Goal: Task Accomplishment & Management: Contribute content

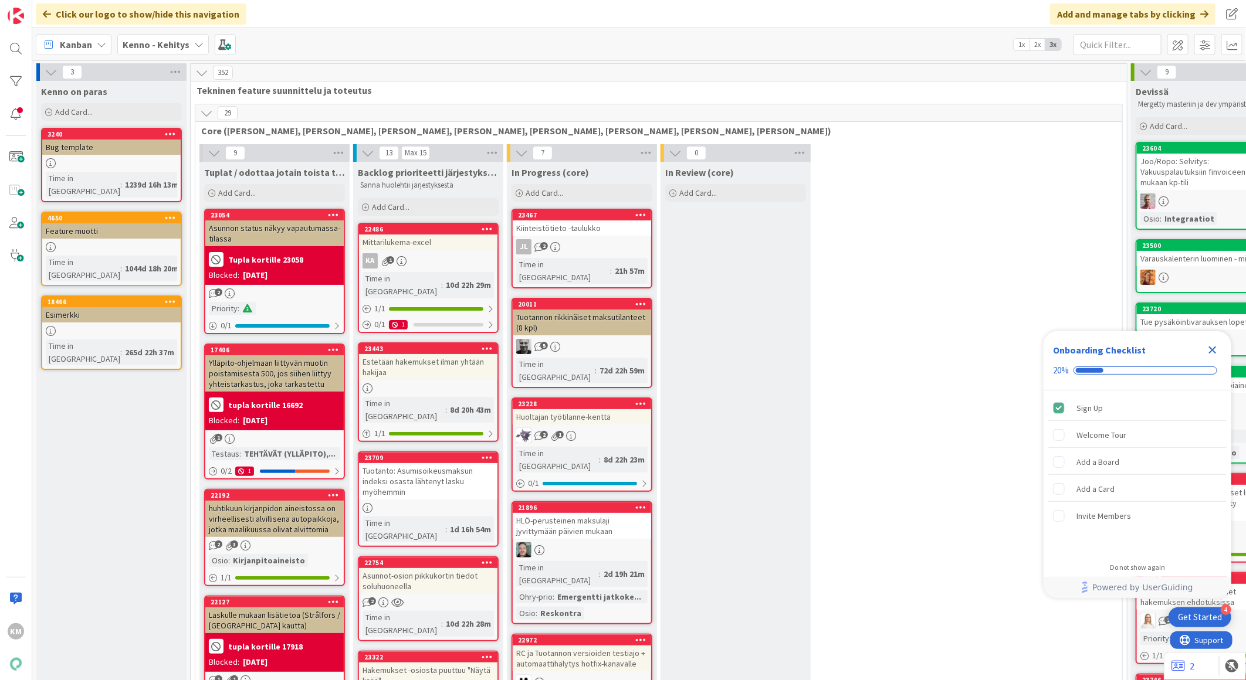
click at [178, 47] on b "Kenno - Kehitys" at bounding box center [156, 45] width 67 height 12
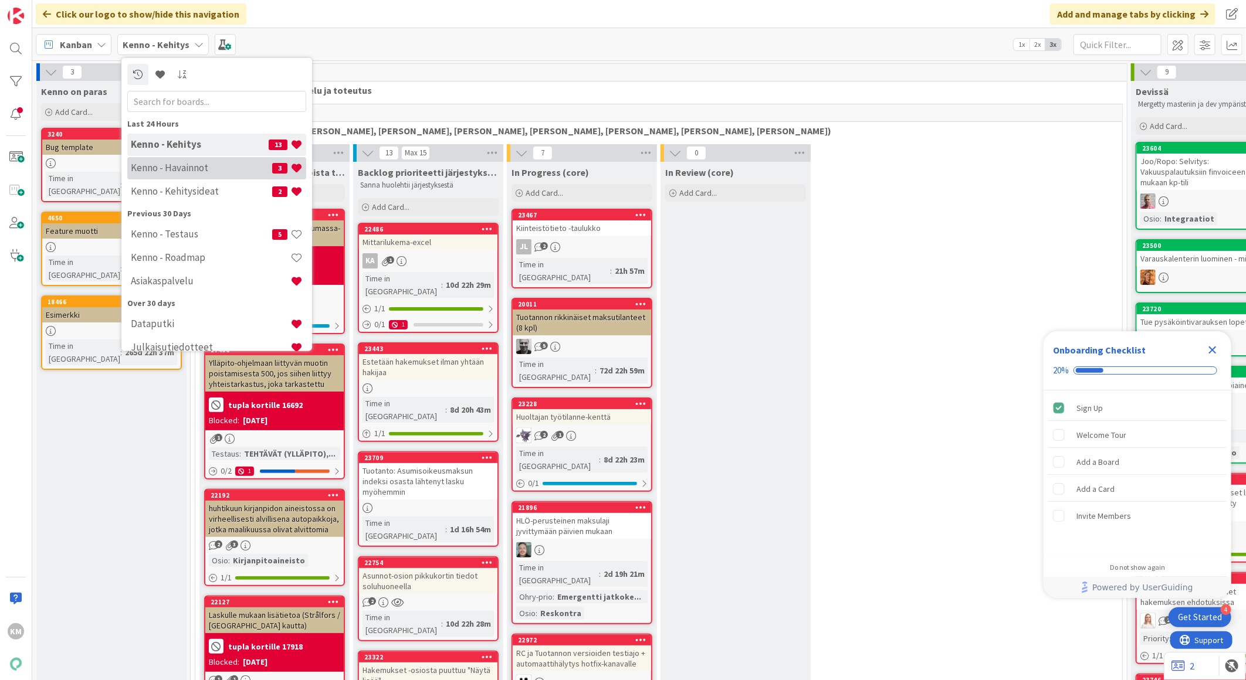
click at [181, 161] on div "Kenno - Havainnot 3" at bounding box center [216, 168] width 179 height 22
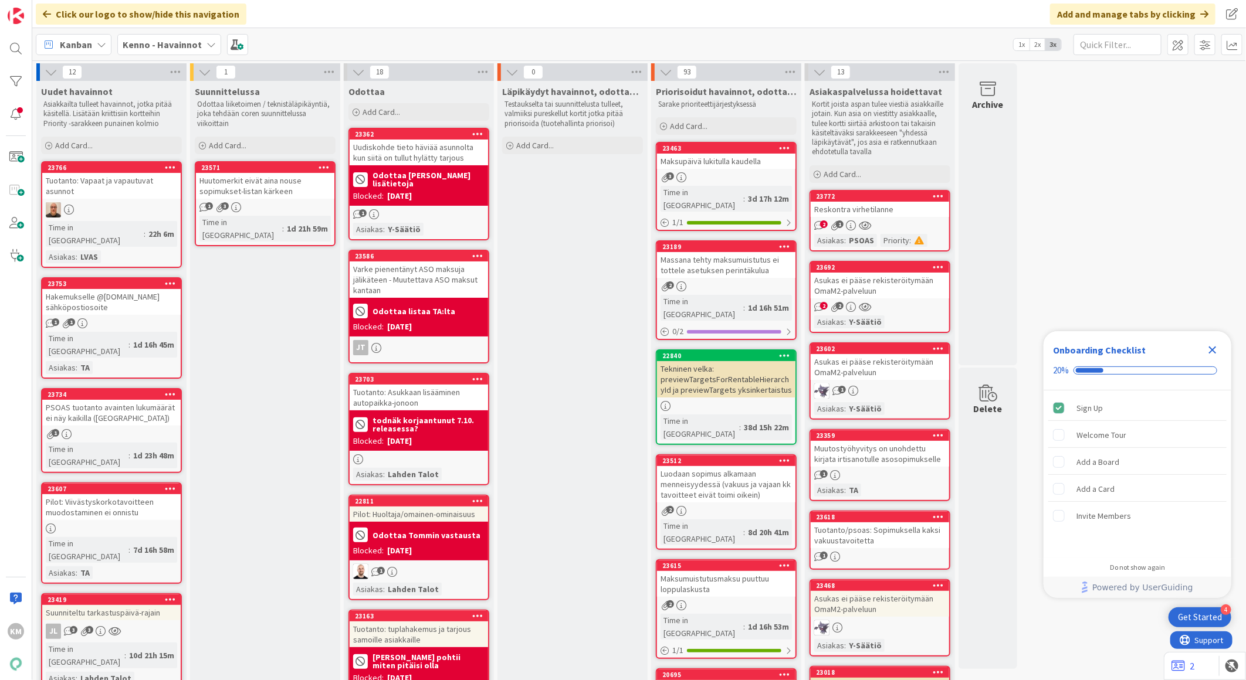
click at [863, 210] on div "Reskontra virhetilanne" at bounding box center [879, 209] width 138 height 15
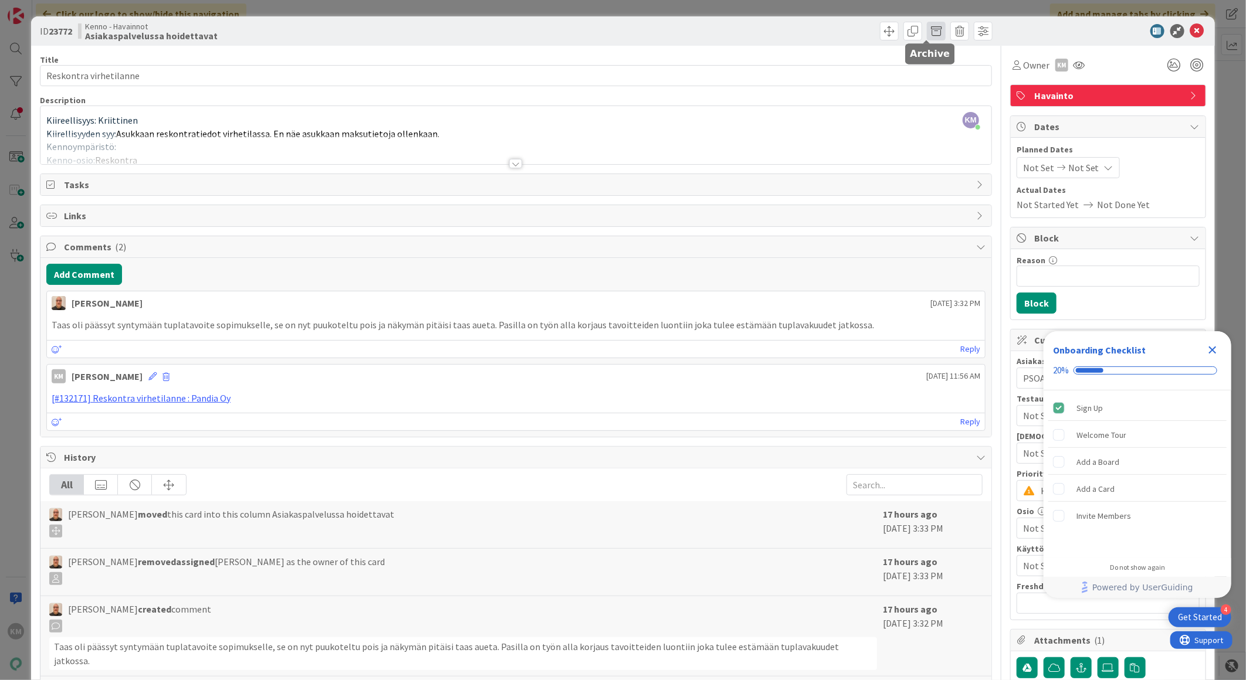
click at [927, 31] on span at bounding box center [936, 31] width 19 height 19
click at [941, 89] on button "Archive" at bounding box center [955, 86] width 46 height 21
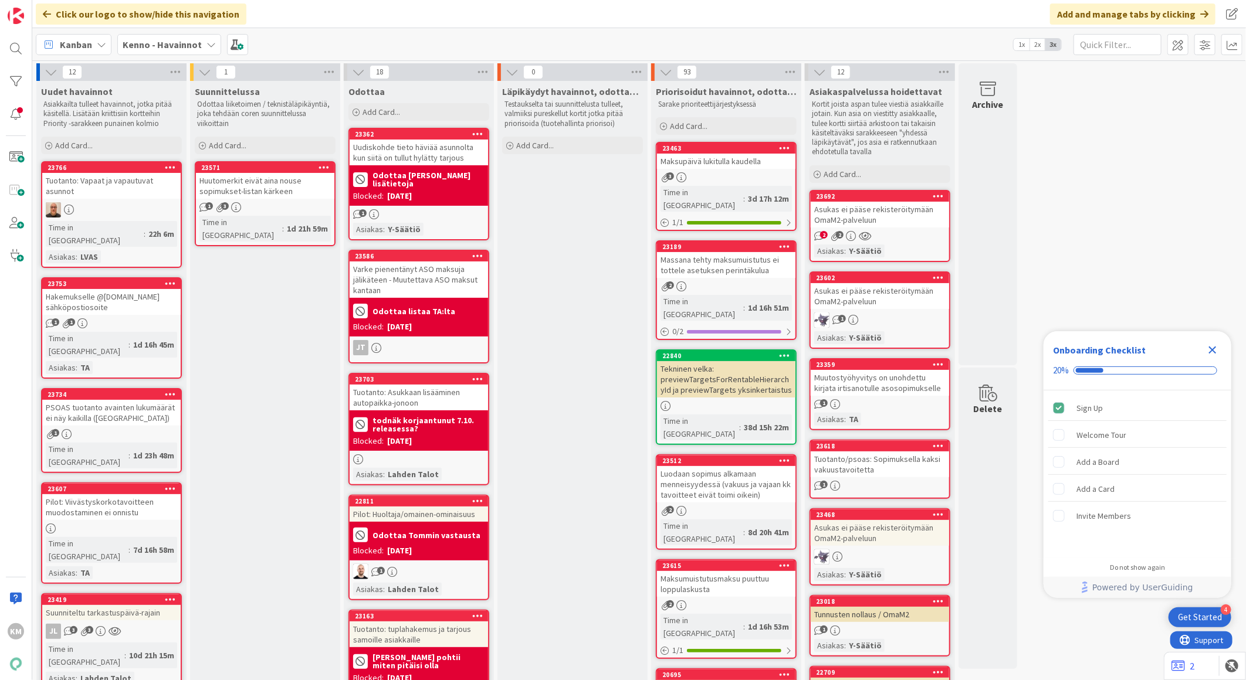
click at [876, 215] on div "Asukas ei pääse rekisteröitymään OmaM2-palveluun" at bounding box center [879, 215] width 138 height 26
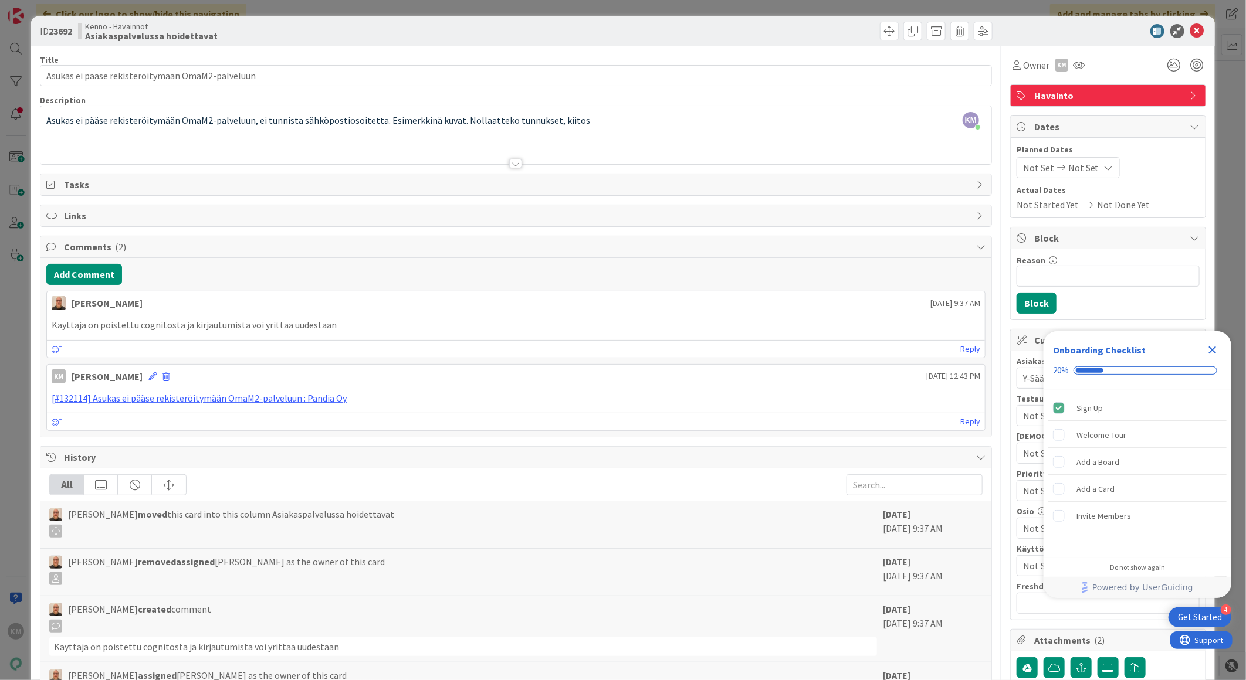
click at [512, 167] on div at bounding box center [515, 163] width 13 height 9
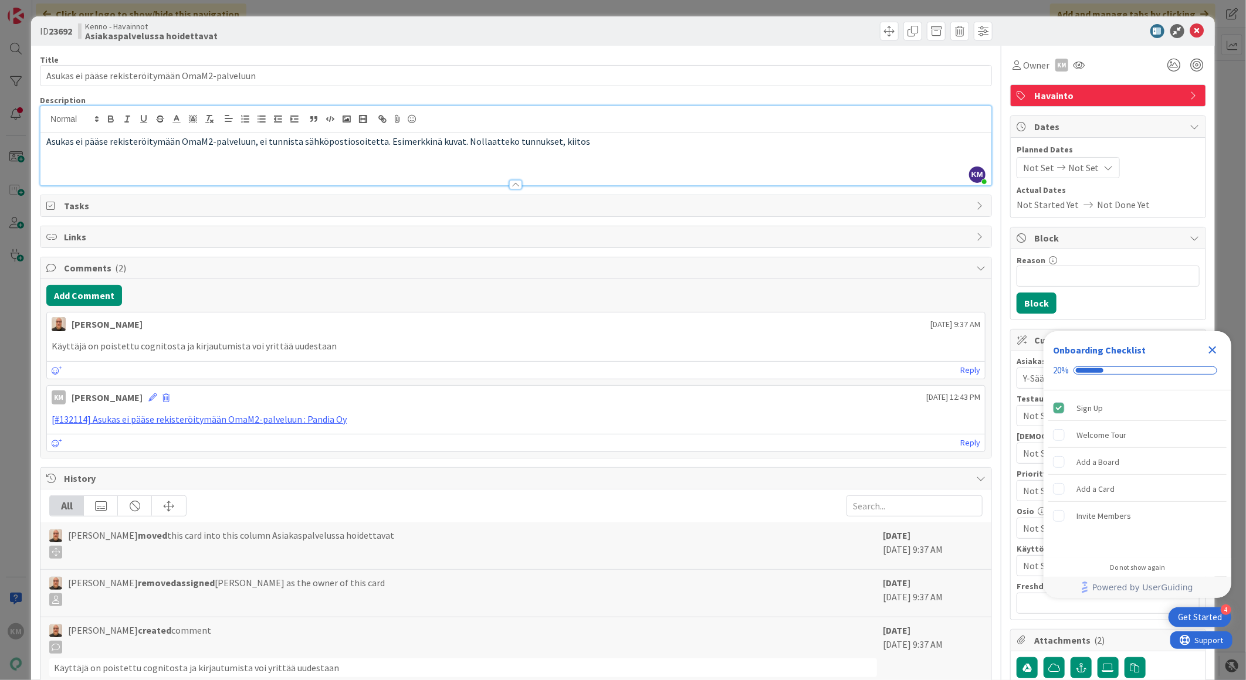
click at [511, 186] on div at bounding box center [515, 184] width 13 height 9
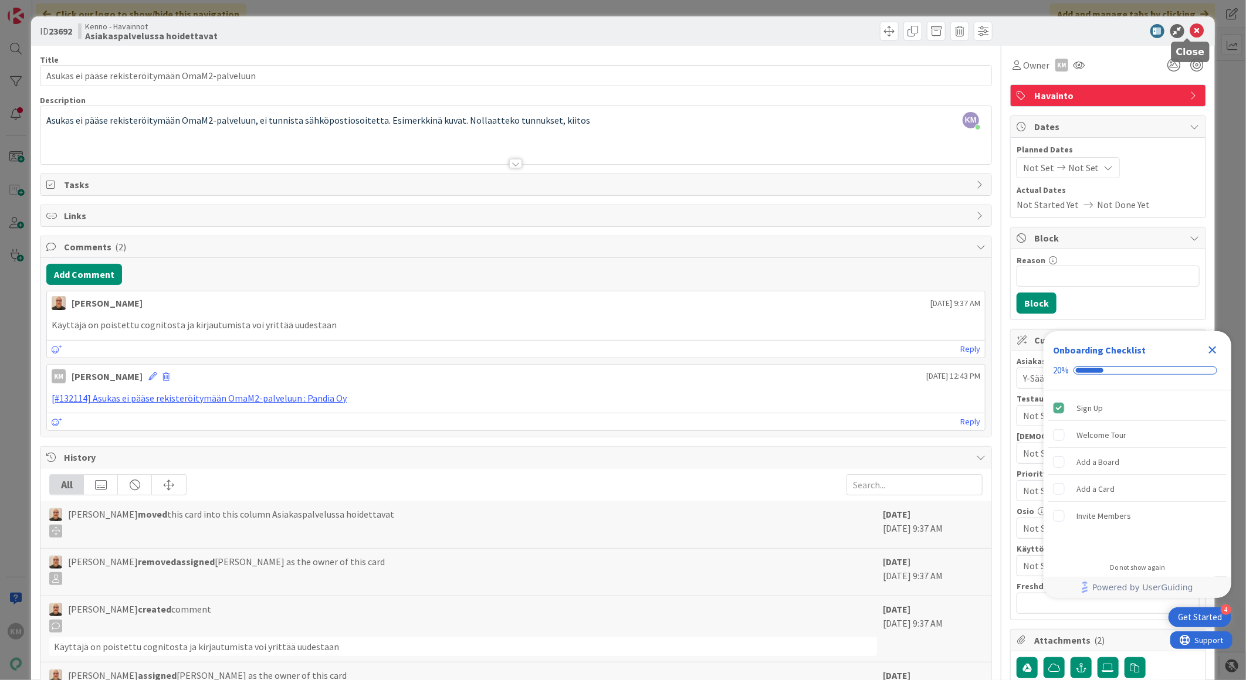
drag, startPoint x: 1185, startPoint y: 33, endPoint x: 1164, endPoint y: 38, distance: 21.2
click at [1190, 33] on icon at bounding box center [1197, 31] width 14 height 14
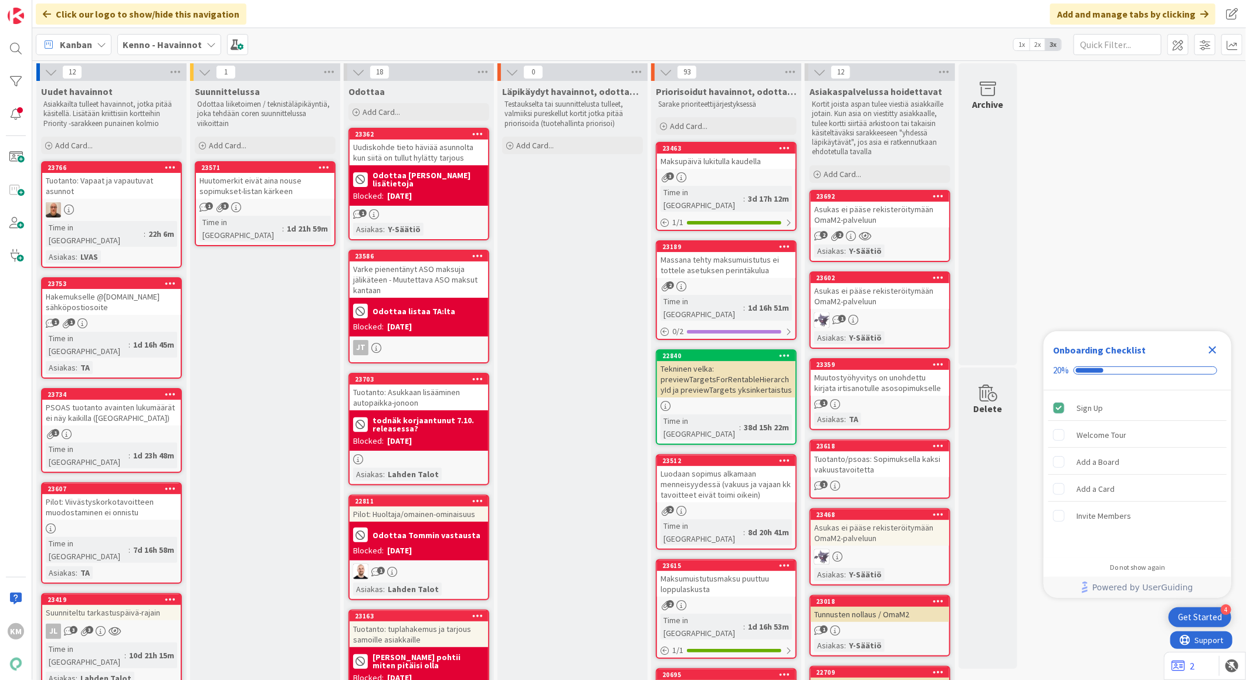
click at [197, 43] on b "Kenno - Havainnot" at bounding box center [162, 45] width 79 height 12
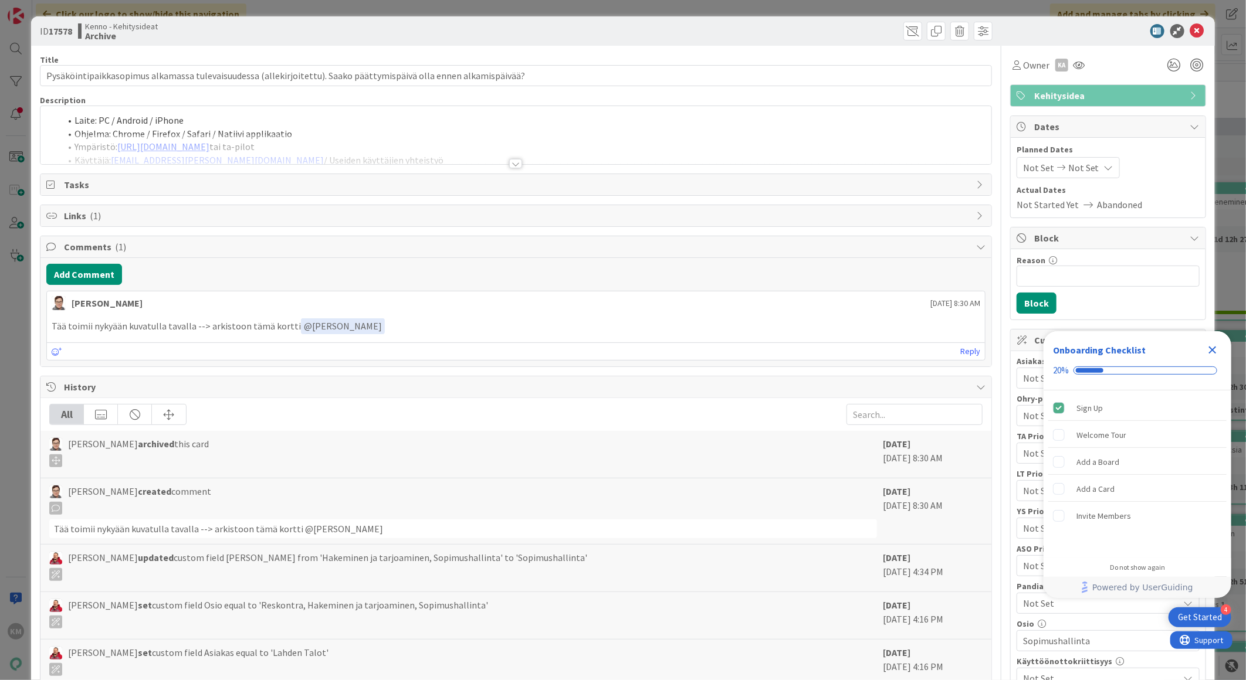
click at [514, 162] on div at bounding box center [515, 163] width 13 height 9
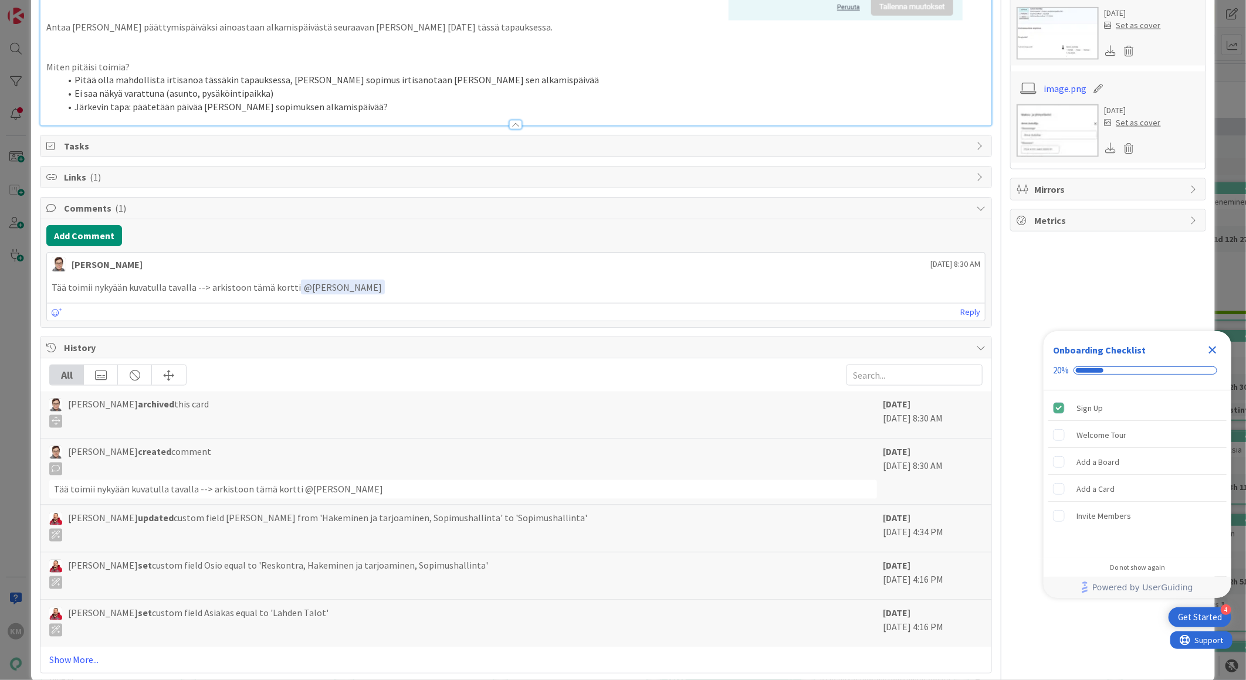
scroll to position [1025, 0]
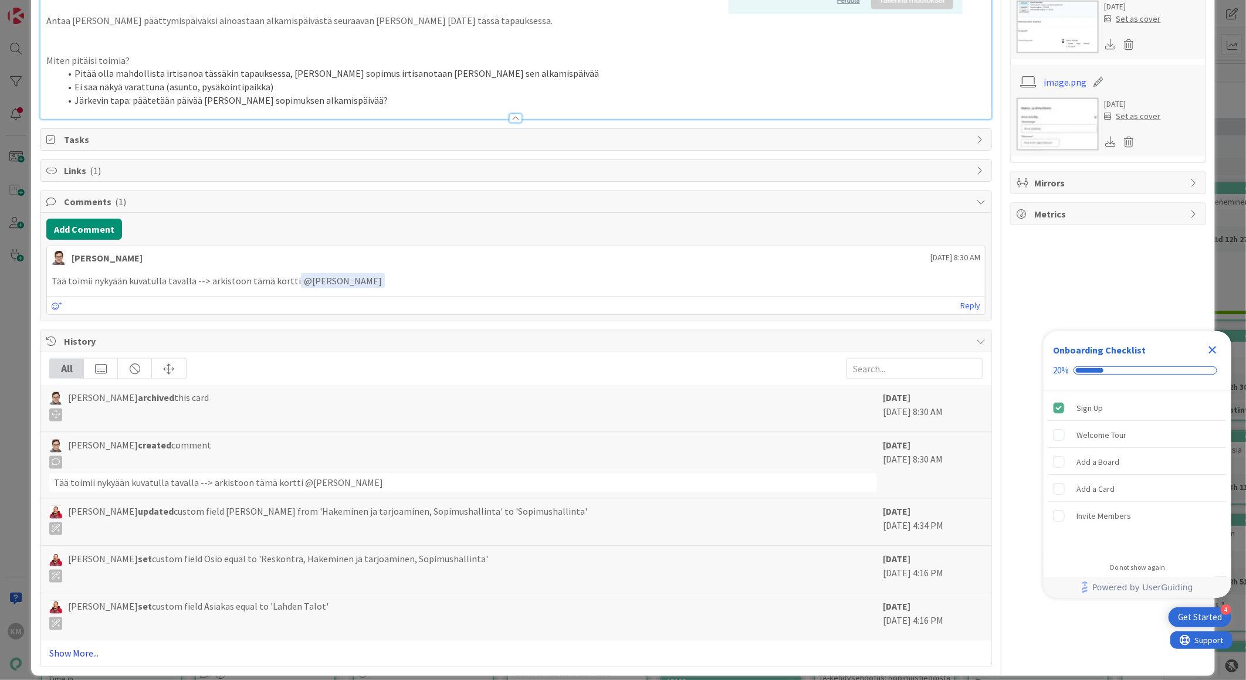
click at [83, 647] on link "Show More..." at bounding box center [515, 654] width 933 height 14
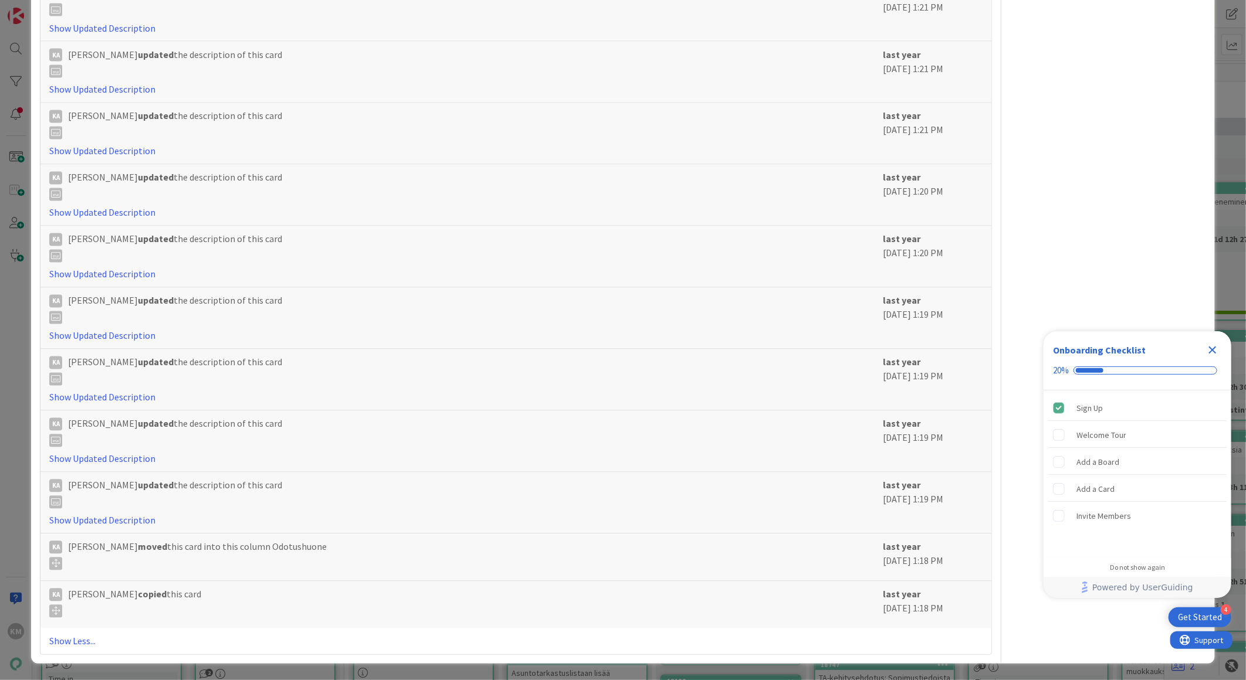
scroll to position [4190, 0]
click at [80, 640] on link "Show Less..." at bounding box center [515, 641] width 933 height 14
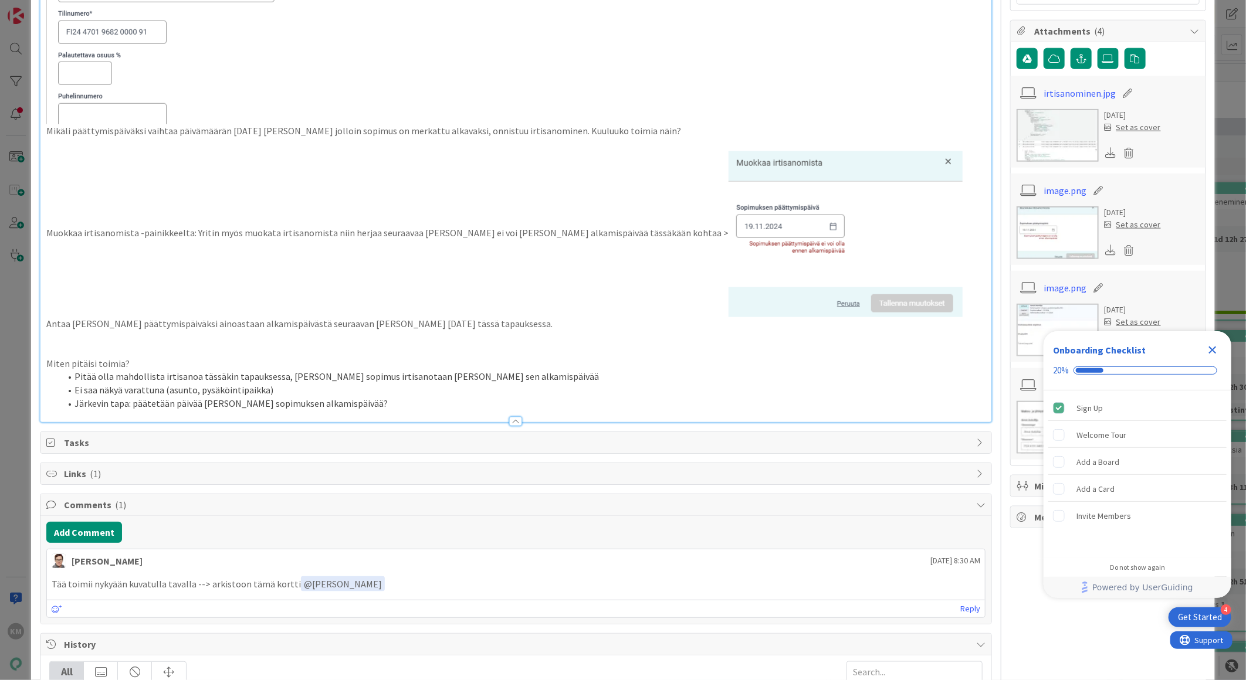
scroll to position [717, 0]
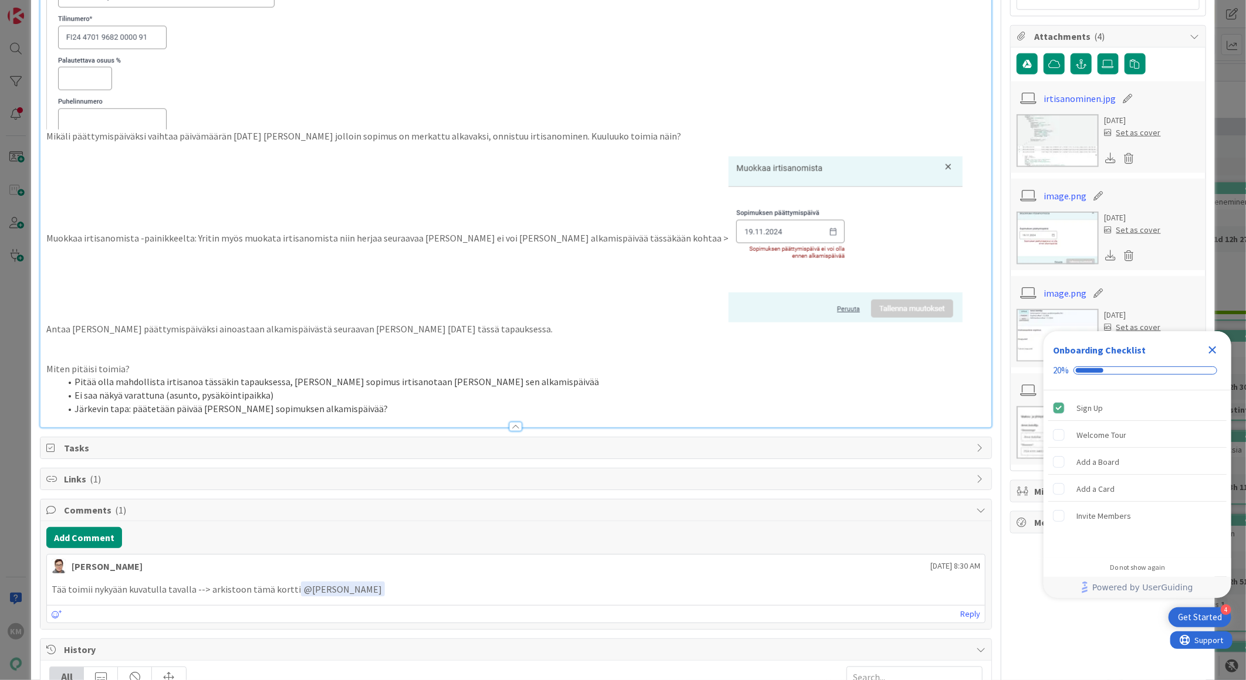
click at [1216, 349] on icon "Close Checklist" at bounding box center [1212, 350] width 14 height 14
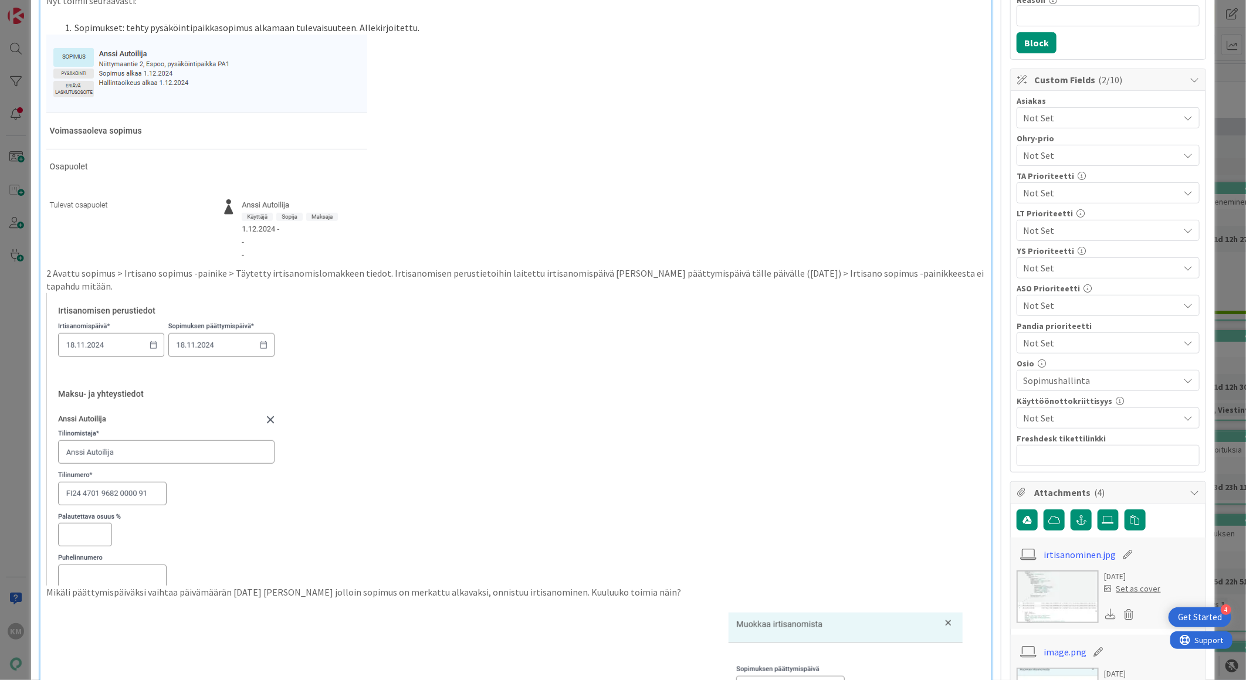
scroll to position [0, 0]
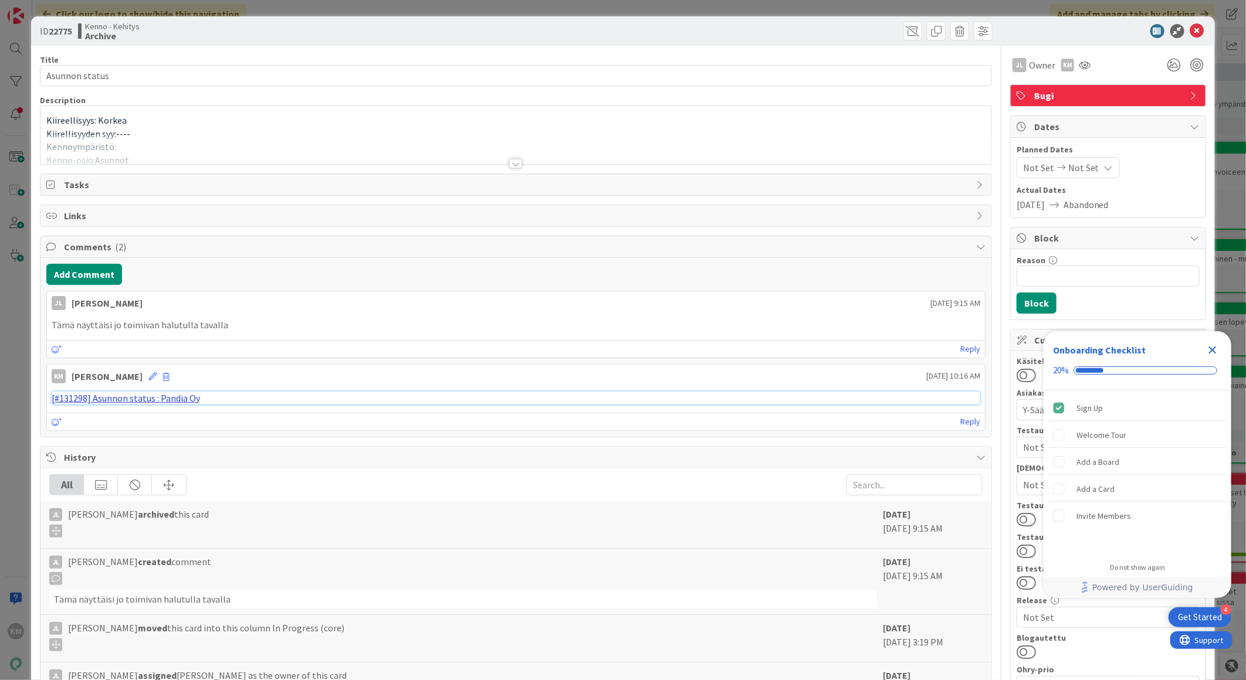
click at [123, 399] on link "[#131298] Asunnon status : Pandia Oy" at bounding box center [126, 398] width 148 height 12
drag, startPoint x: 222, startPoint y: 325, endPoint x: 91, endPoint y: 321, distance: 130.2
click at [87, 326] on p "Tämä näyttäisi jo toimivan halutulla tavalla" at bounding box center [516, 324] width 928 height 13
click at [1190, 30] on icon at bounding box center [1197, 31] width 14 height 14
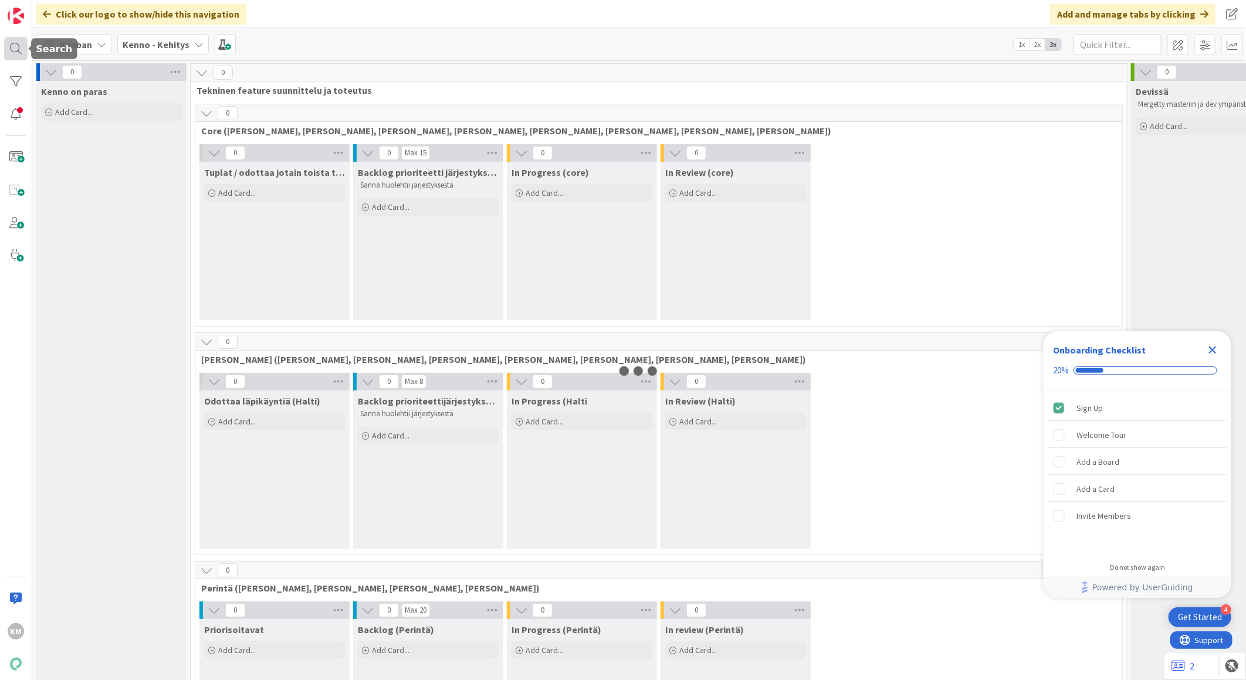
click at [15, 55] on div at bounding box center [15, 48] width 23 height 23
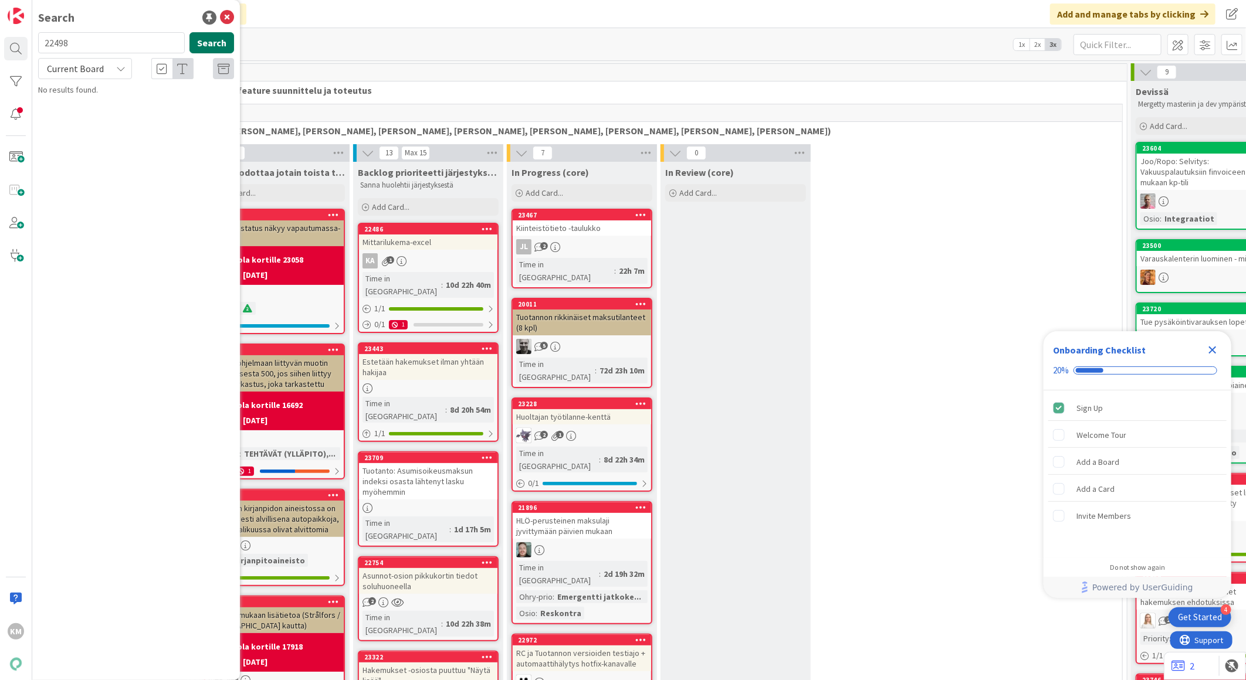
type input "22498"
click at [206, 38] on button "Search" at bounding box center [211, 42] width 45 height 21
click at [115, 69] on div "Current Board" at bounding box center [85, 68] width 94 height 21
click at [100, 116] on span "All Boards" at bounding box center [106, 117] width 122 height 18
click at [100, 118] on span "Pysäköintipaikkajono; sopimuksen numeroa ei ole, vaikka sopimus on voimassa" at bounding box center [133, 109] width 156 height 23
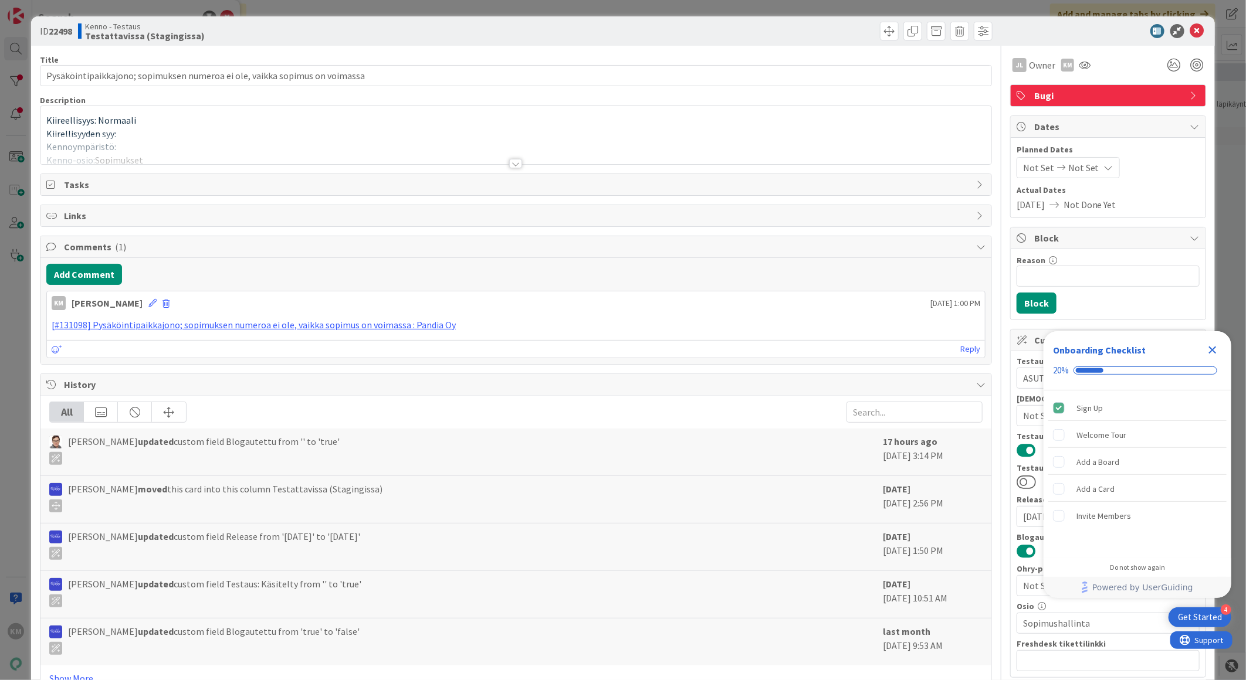
click at [1212, 350] on icon "Close Checklist" at bounding box center [1213, 351] width 8 height 8
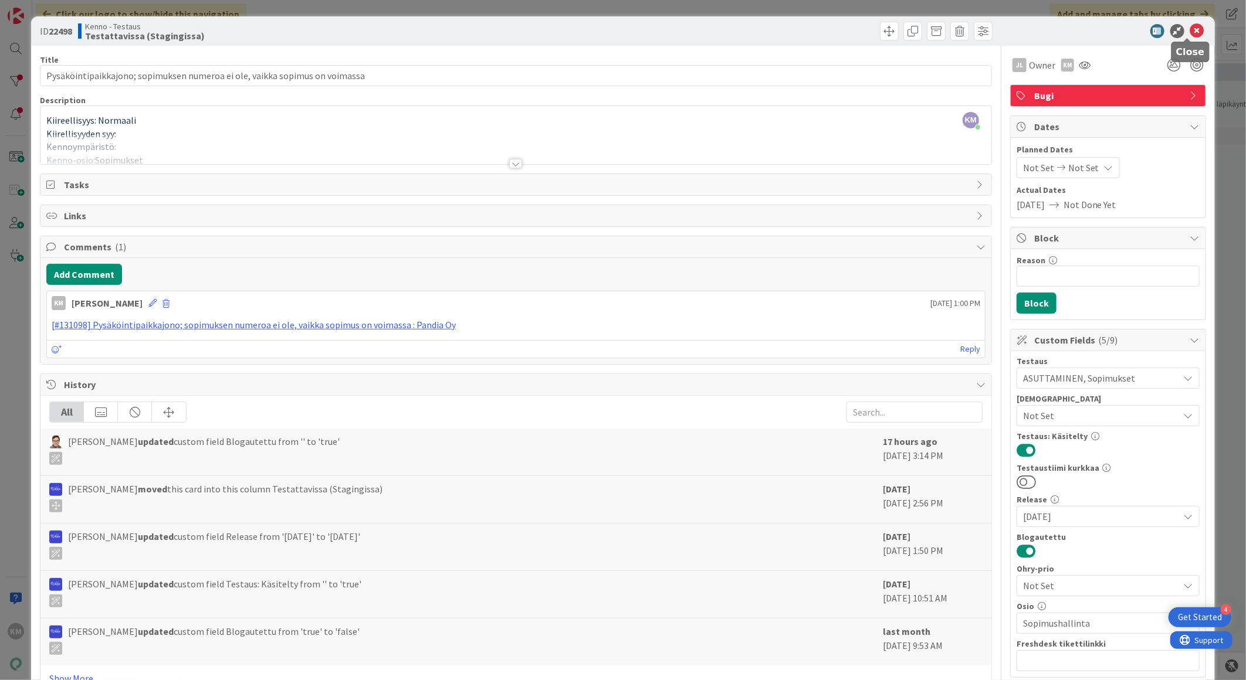
click at [1191, 34] on icon at bounding box center [1197, 31] width 14 height 14
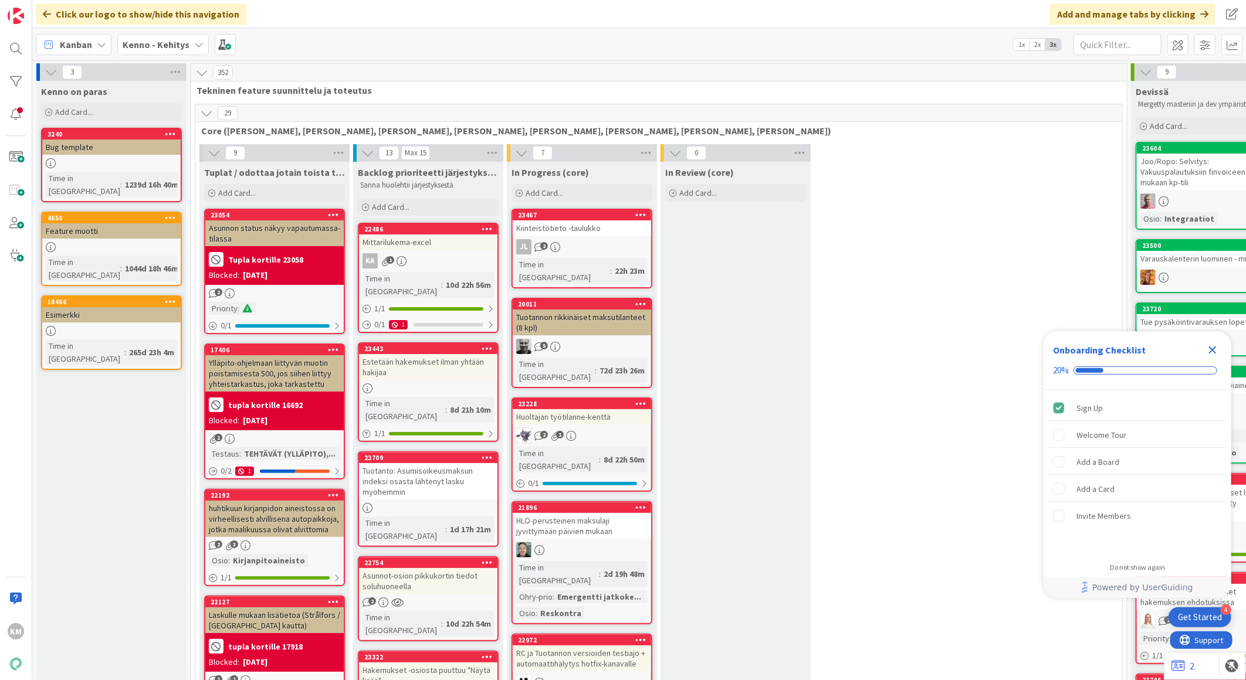
click at [194, 40] on icon at bounding box center [198, 44] width 9 height 9
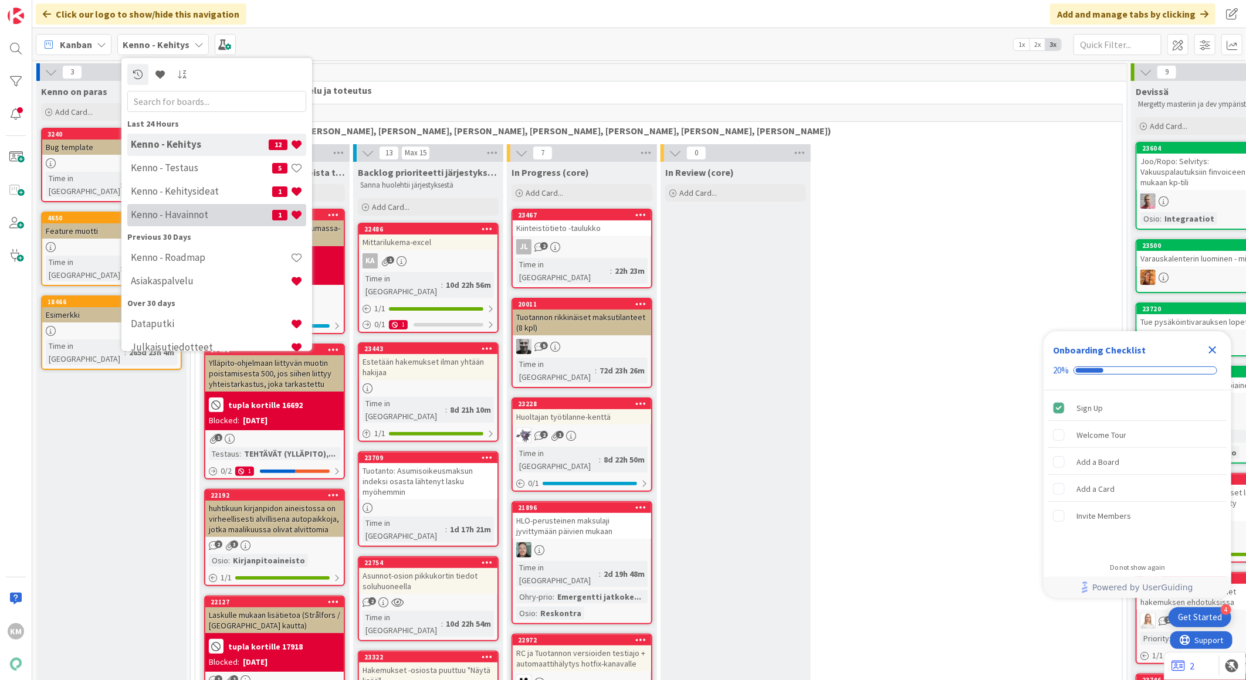
click at [180, 206] on div "Kenno - Havainnot 1" at bounding box center [216, 214] width 179 height 22
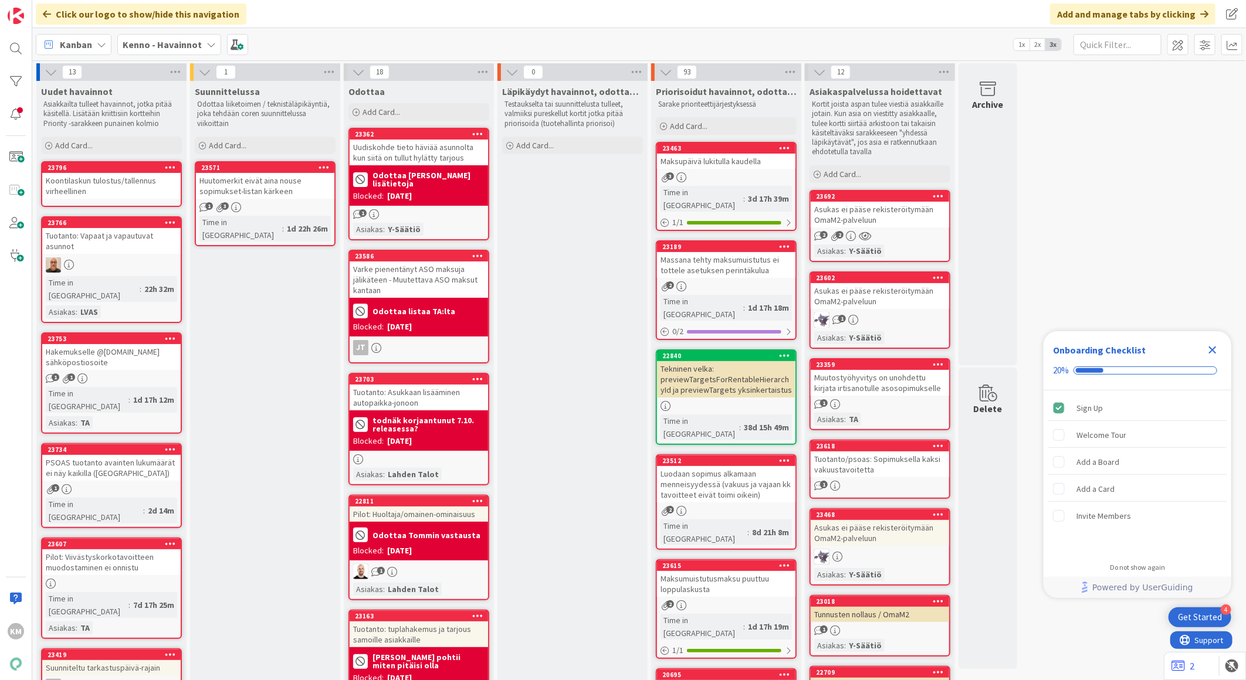
click at [909, 214] on div "Asukas ei pääse rekisteröitymään OmaM2-palveluun" at bounding box center [879, 215] width 138 height 26
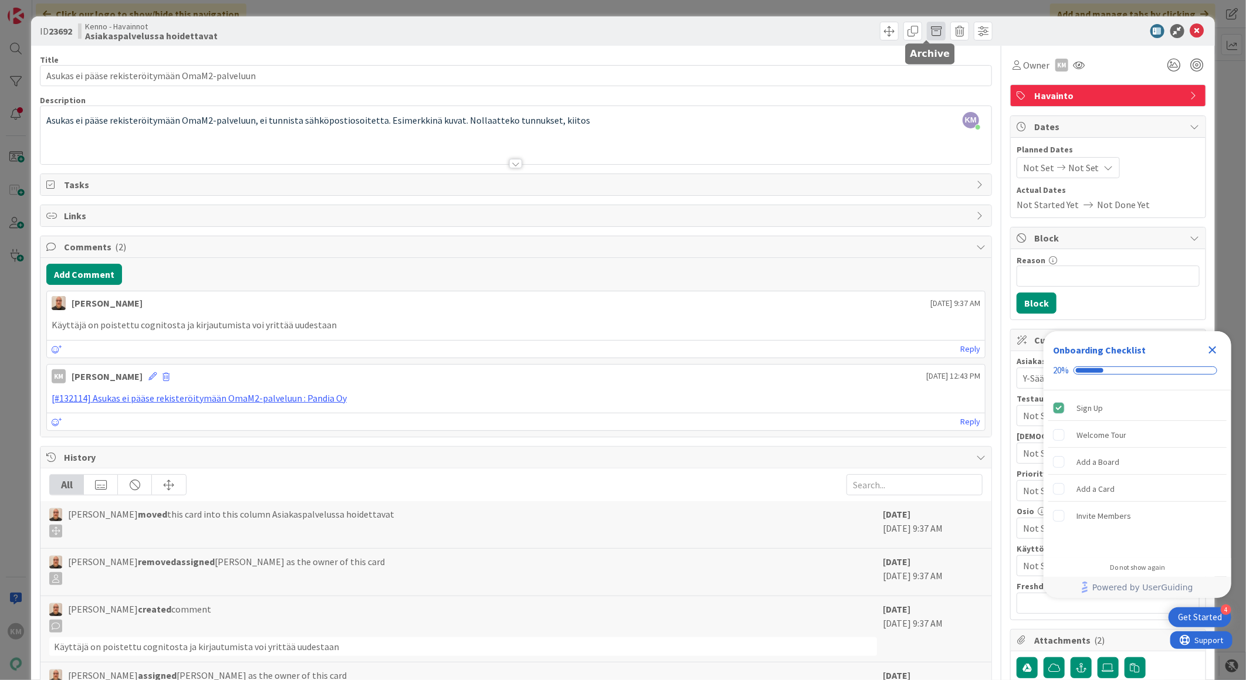
click at [927, 32] on span at bounding box center [936, 31] width 19 height 19
click at [932, 85] on button "Archive" at bounding box center [955, 86] width 46 height 21
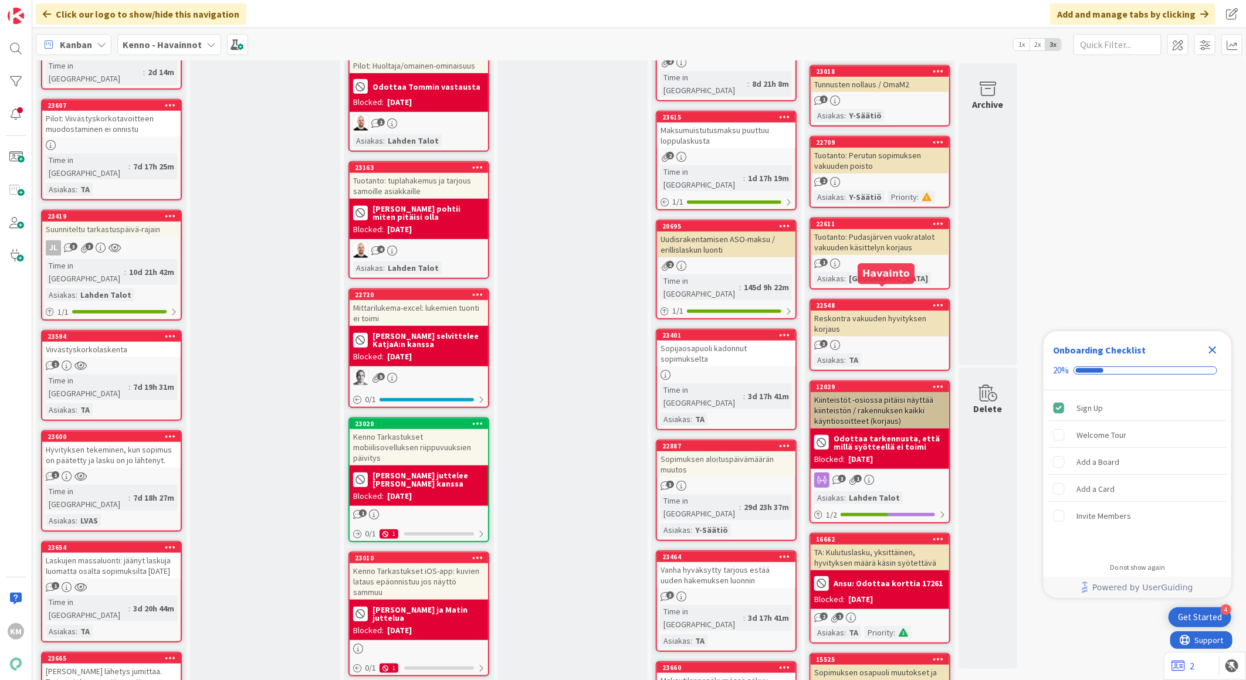
scroll to position [456, 0]
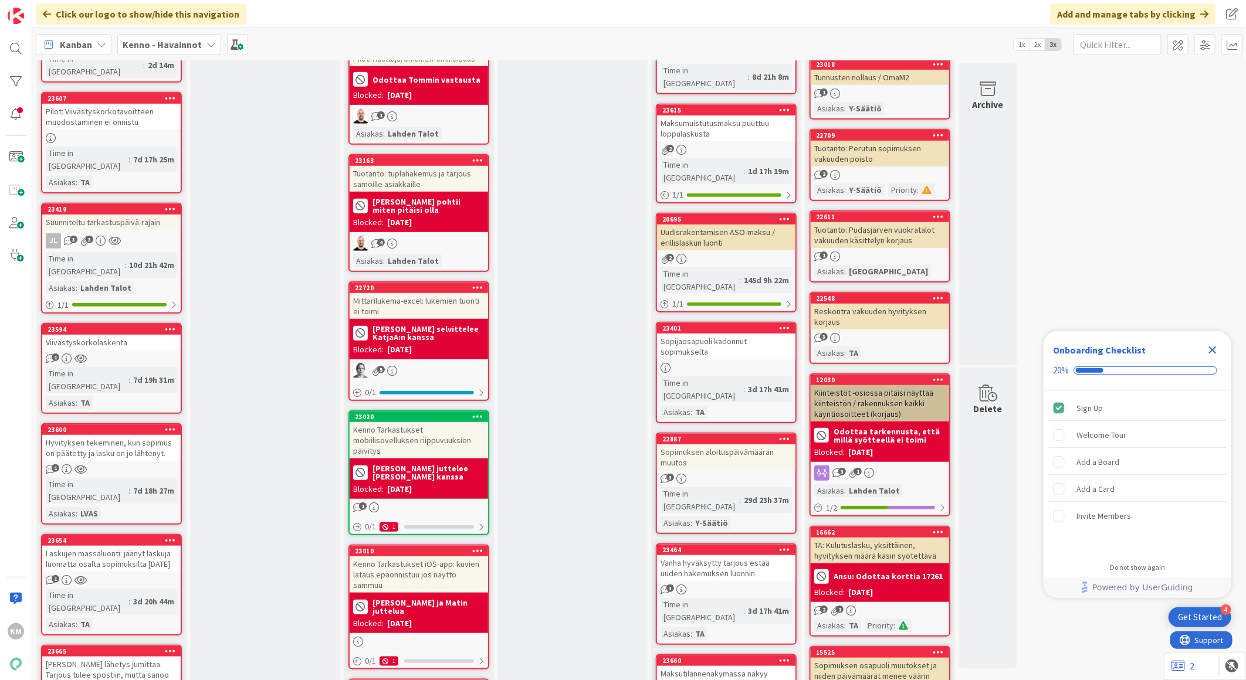
click at [876, 170] on div "2" at bounding box center [879, 175] width 138 height 10
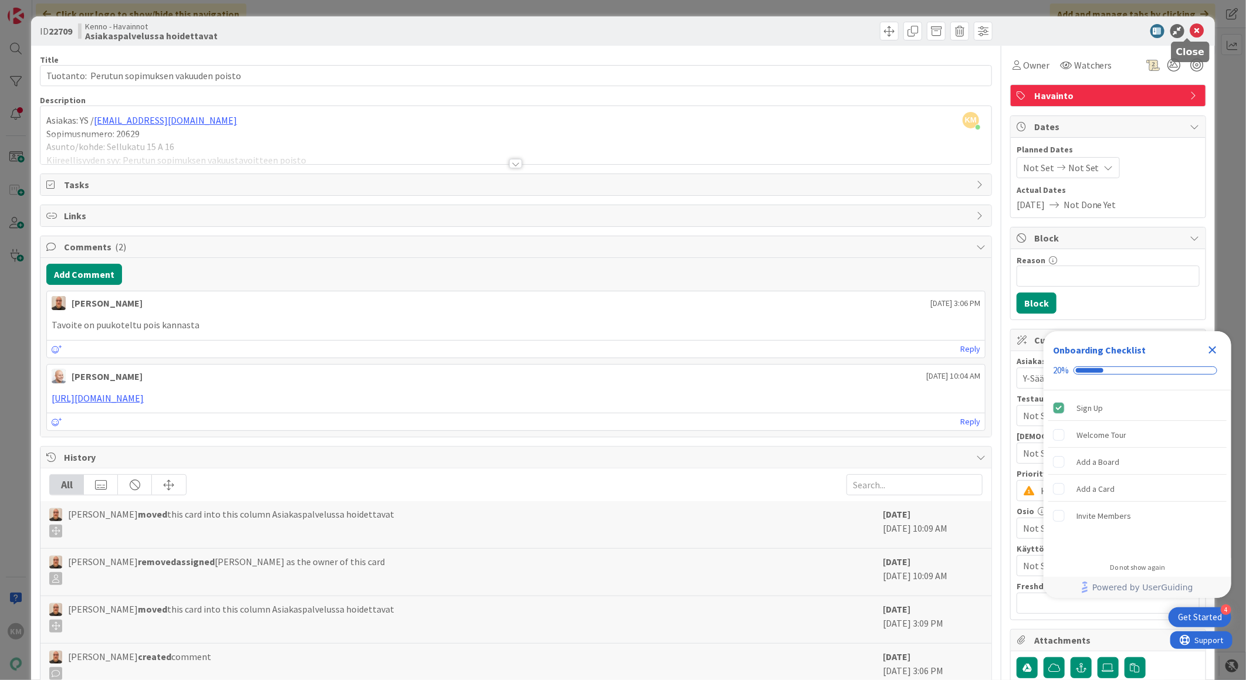
click at [1193, 30] on icon at bounding box center [1197, 31] width 14 height 14
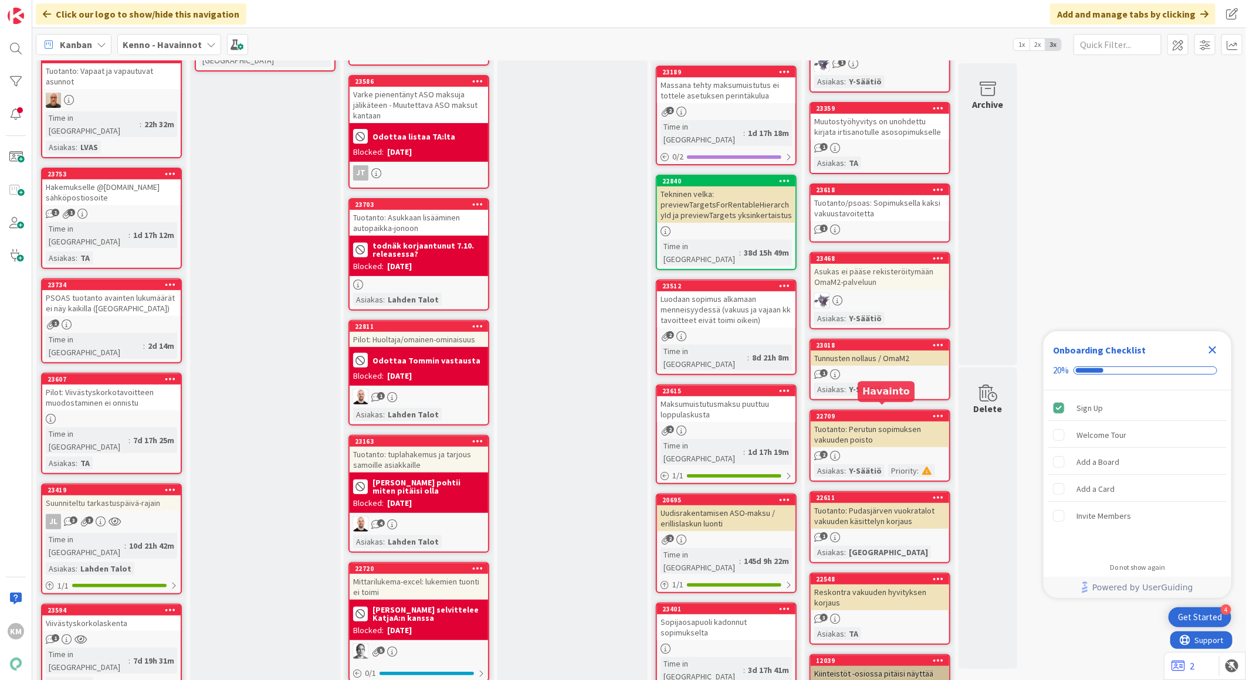
scroll to position [130, 0]
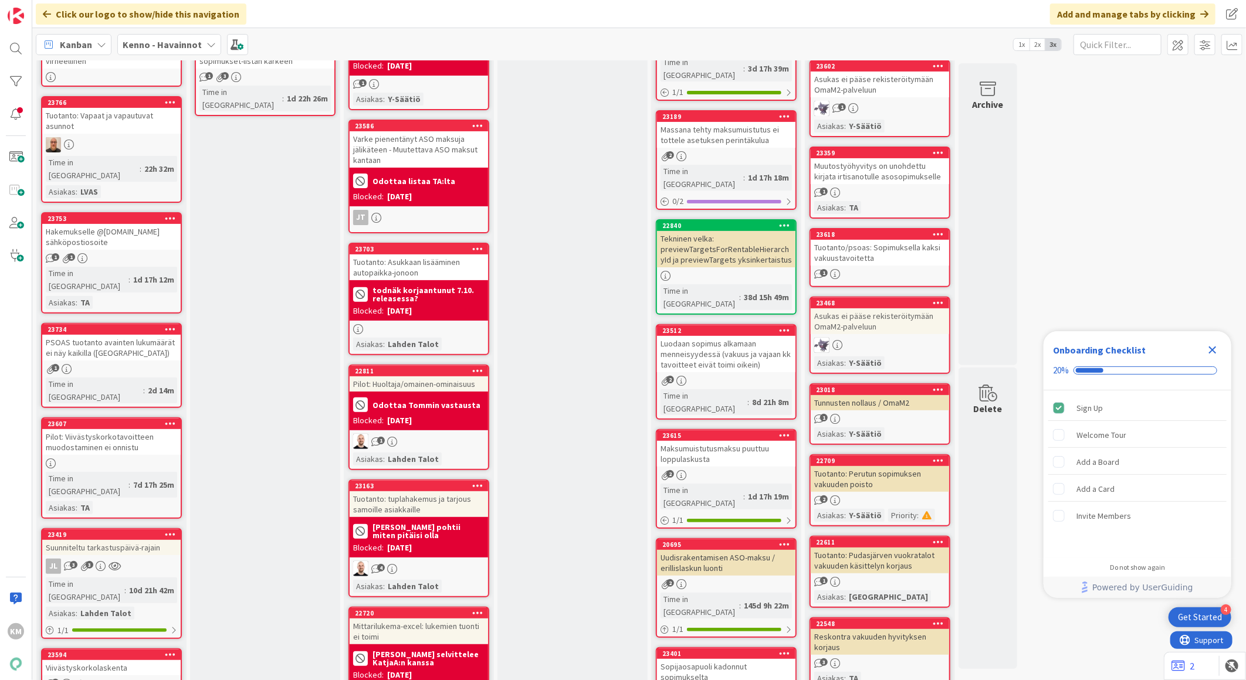
click at [880, 395] on div "Tunnusten nollaus / OmaM2" at bounding box center [879, 402] width 138 height 15
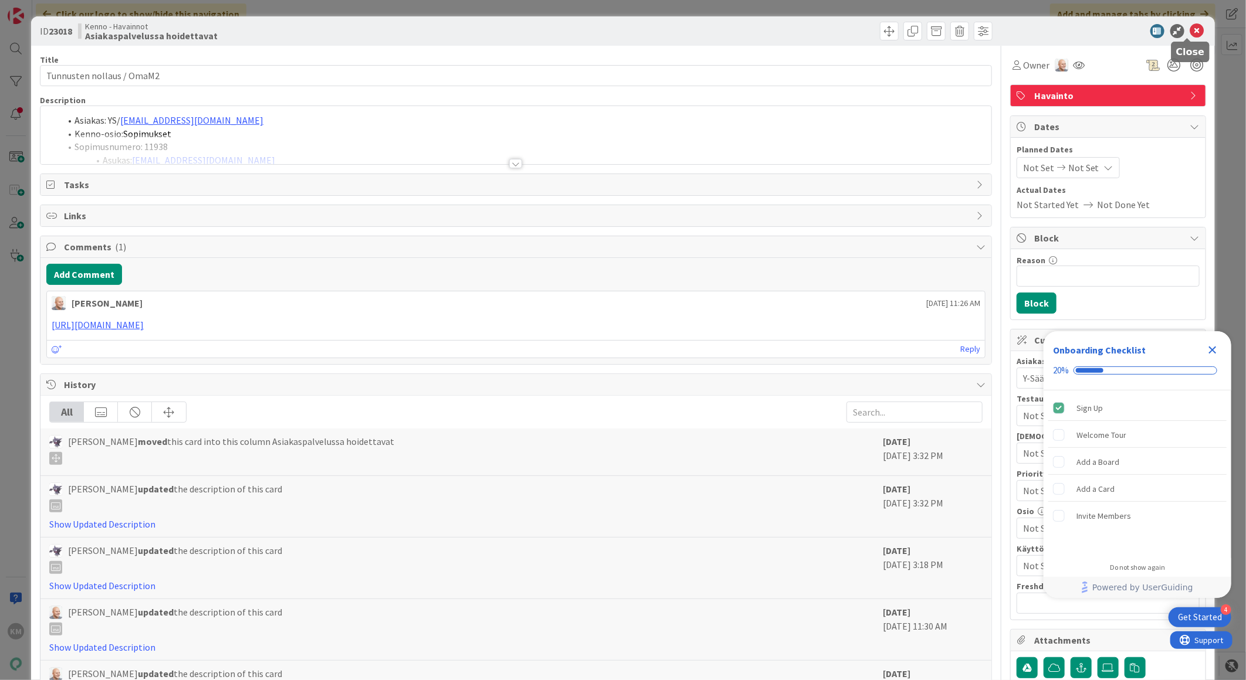
click at [1190, 25] on icon at bounding box center [1197, 31] width 14 height 14
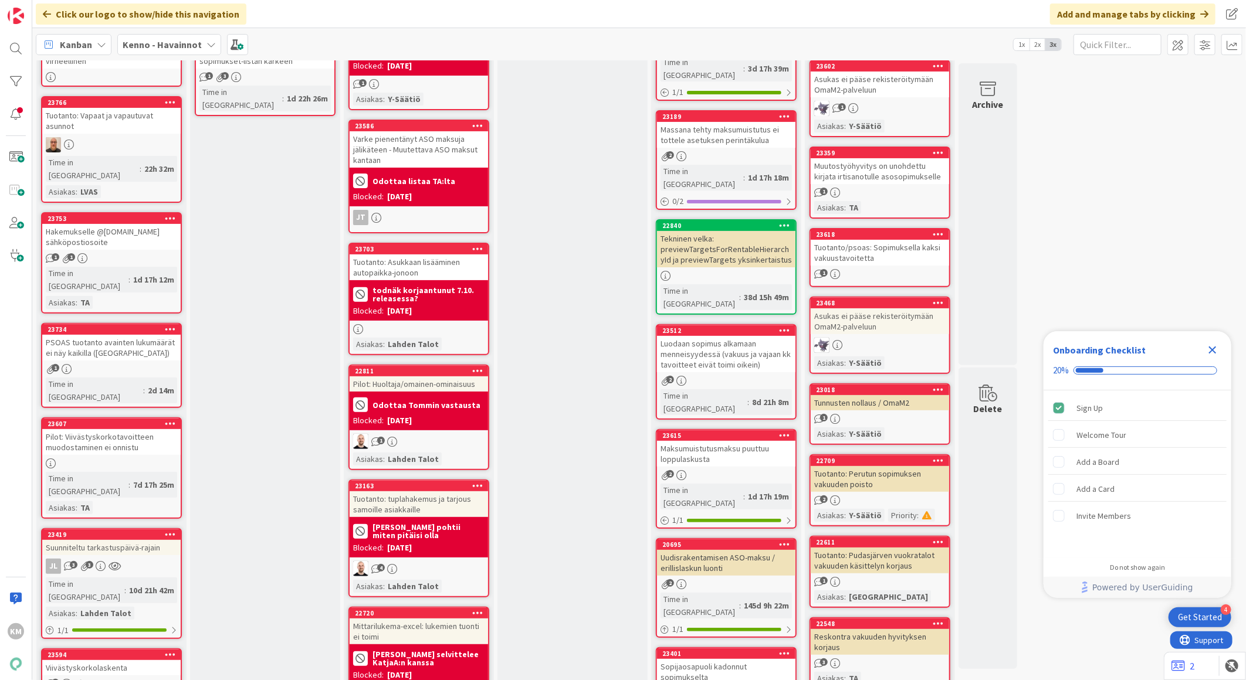
click at [910, 191] on div "1" at bounding box center [879, 193] width 138 height 10
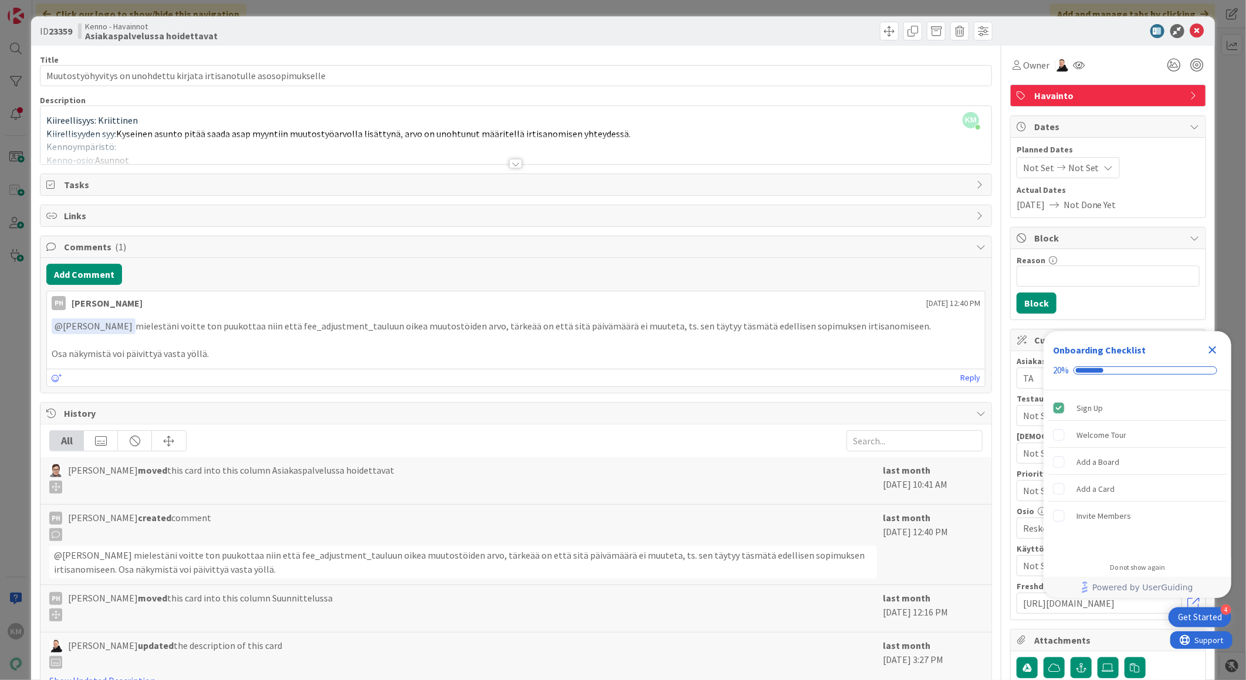
type input "Muutostyöhyvitys on unohdettu kirjata irtisanotulle asosopimukselle"
click at [1190, 28] on icon at bounding box center [1197, 31] width 14 height 14
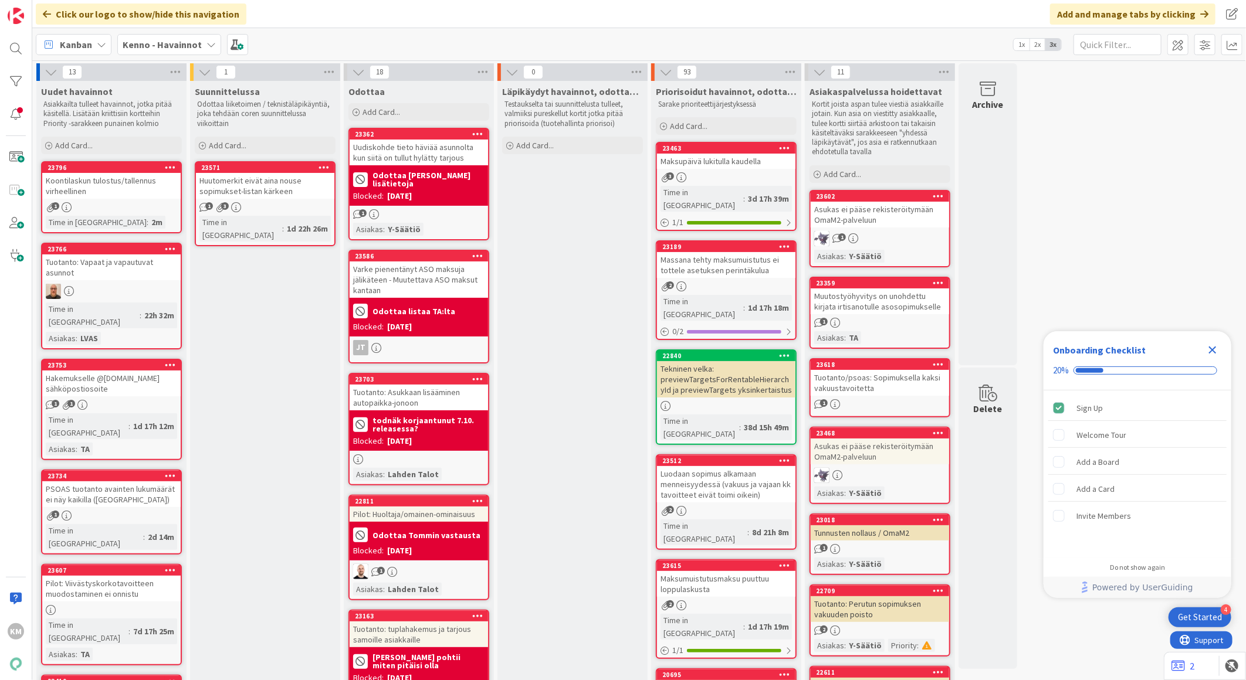
click at [85, 135] on div "Uudet havainnot Asiakkailta tulleet havainnot, jotka pitää käsitellä. Lisätään …" at bounding box center [111, 119] width 150 height 76
click at [85, 143] on span "Add Card..." at bounding box center [74, 145] width 38 height 11
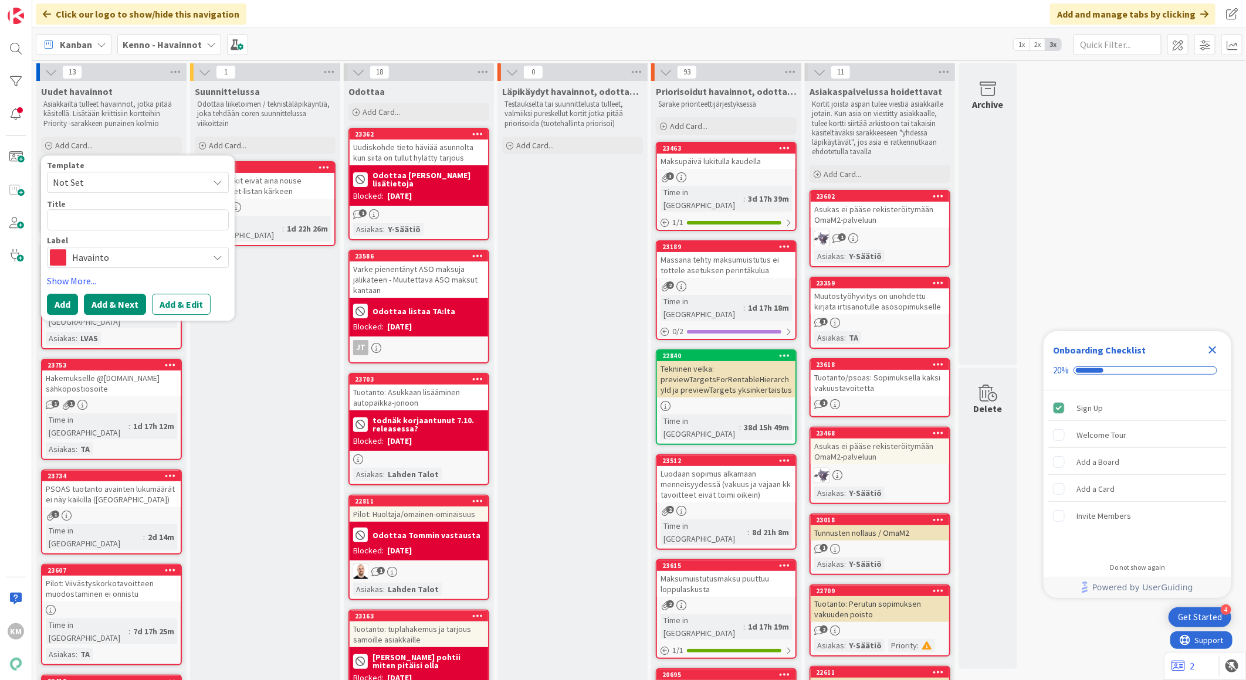
type textarea "x"
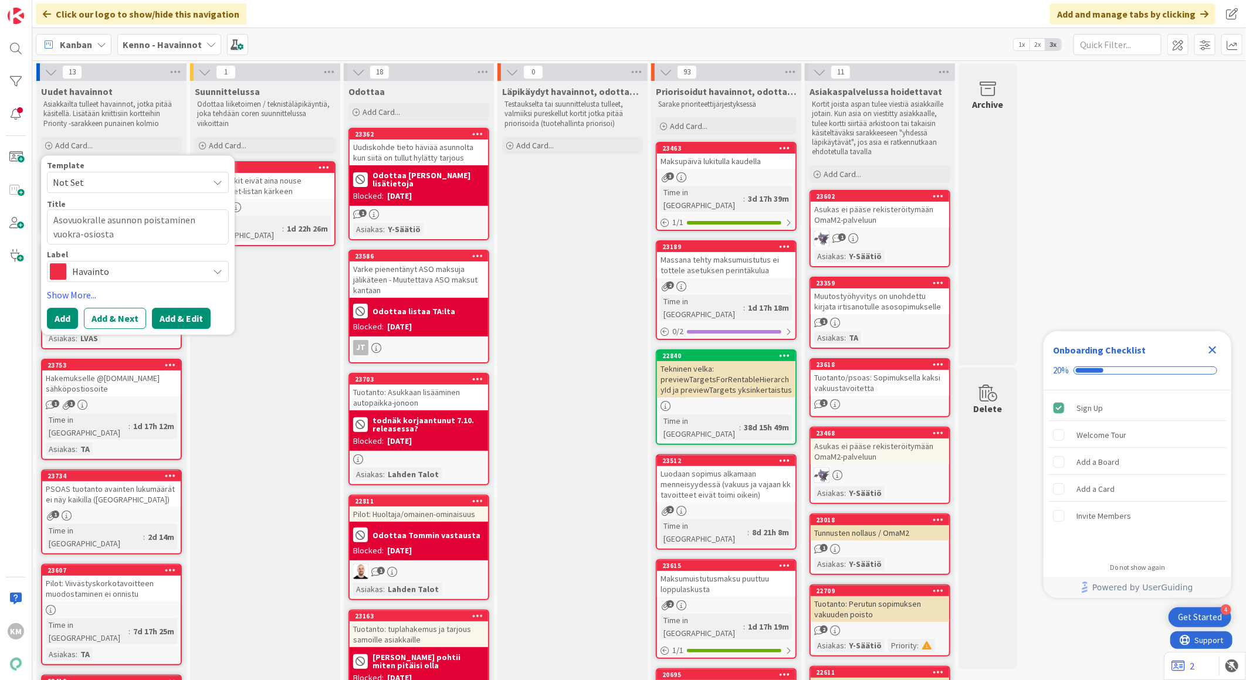
type textarea "Asovuokralle asunnon poistaminen vuokra-osiosta"
click at [160, 314] on button "Add & Edit" at bounding box center [181, 318] width 59 height 21
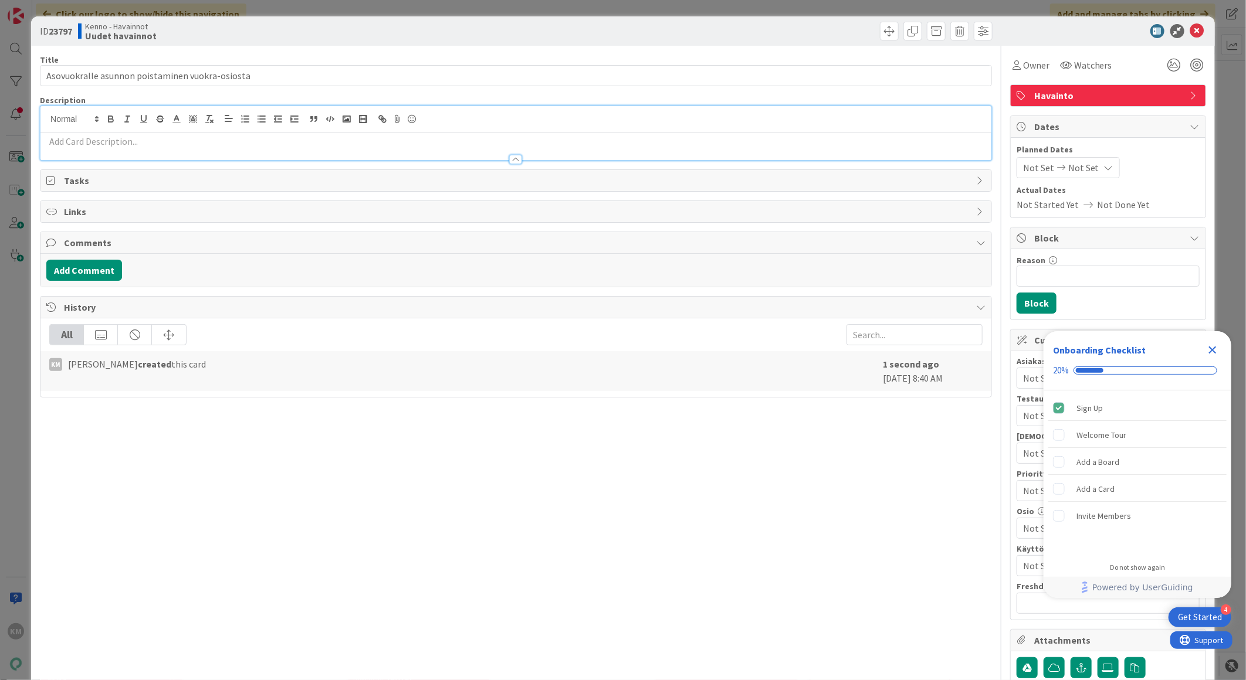
click at [102, 121] on div at bounding box center [515, 133] width 951 height 54
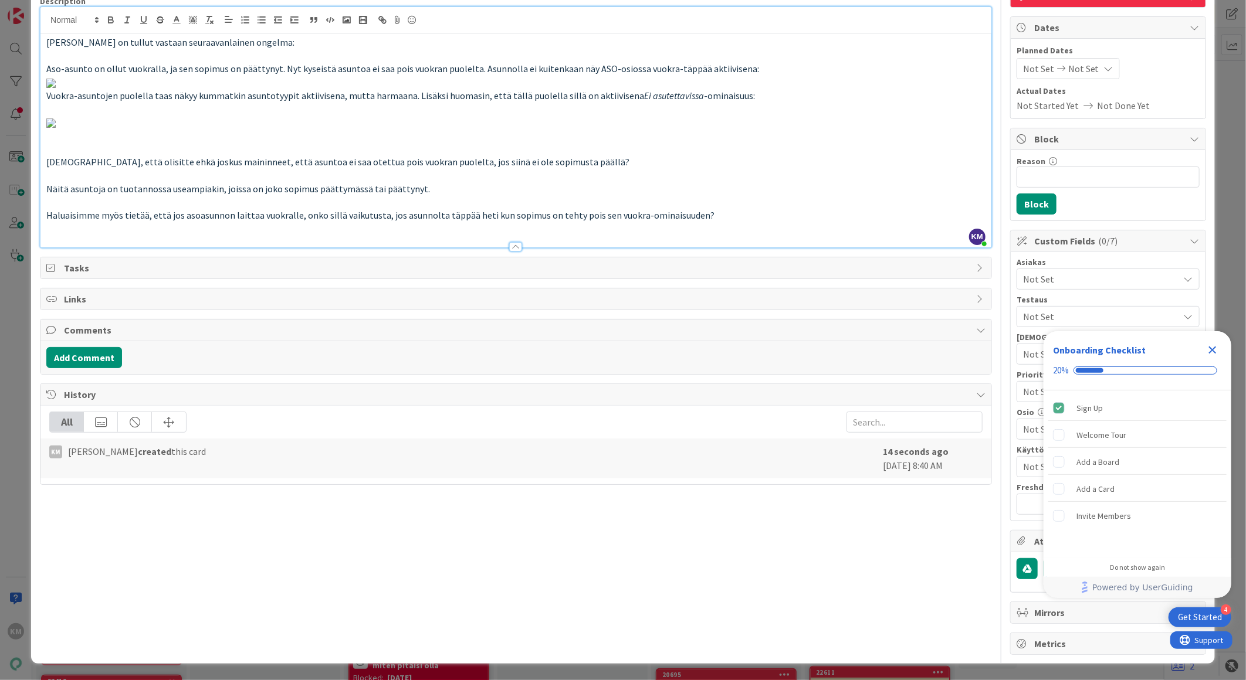
scroll to position [910, 0]
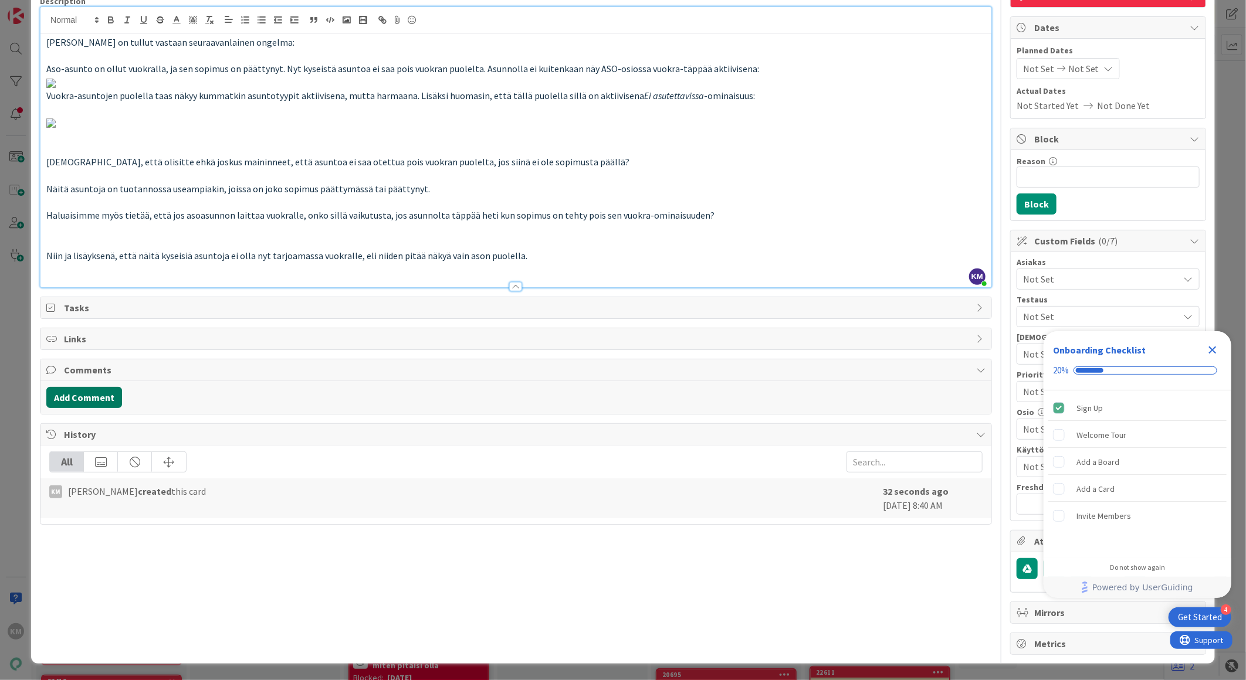
click at [96, 408] on button "Add Comment" at bounding box center [84, 397] width 76 height 21
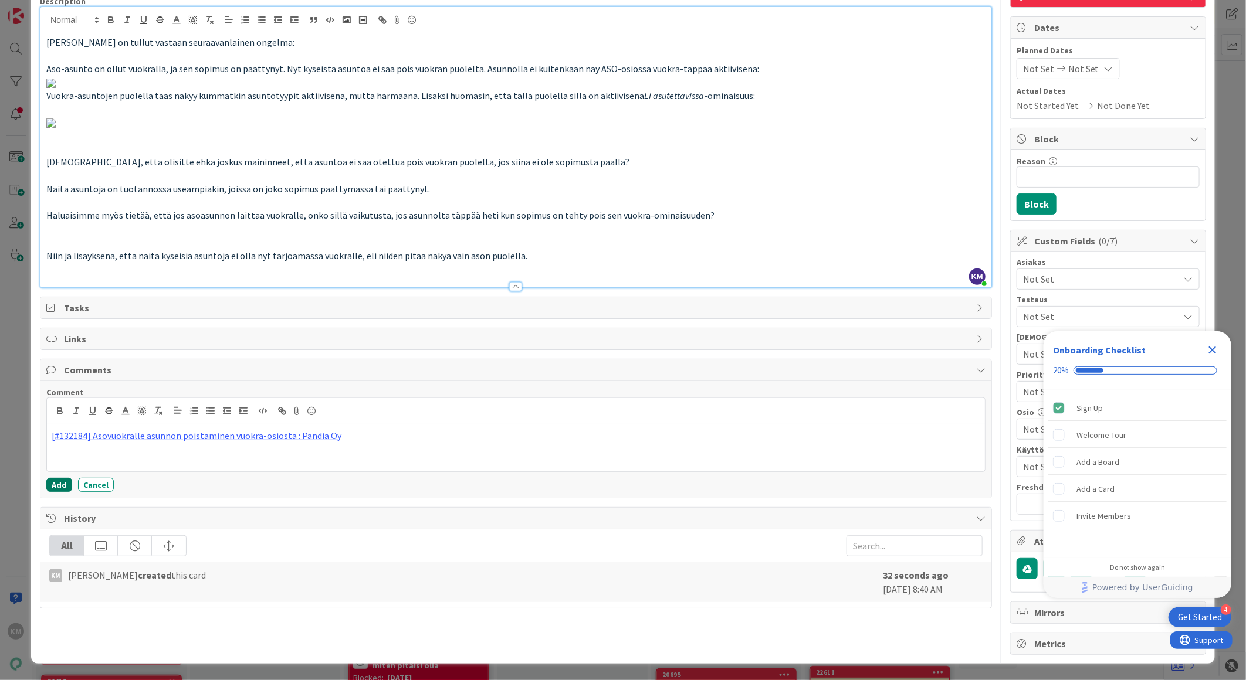
click at [62, 492] on button "Add" at bounding box center [59, 485] width 26 height 14
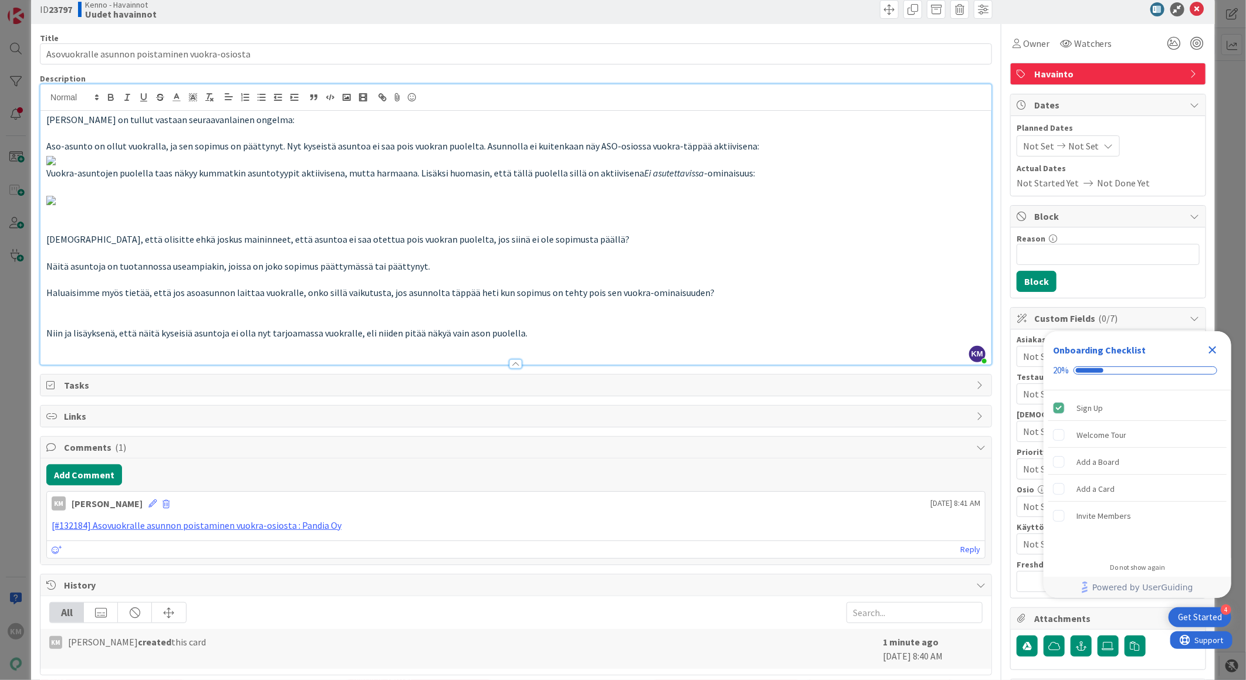
scroll to position [0, 0]
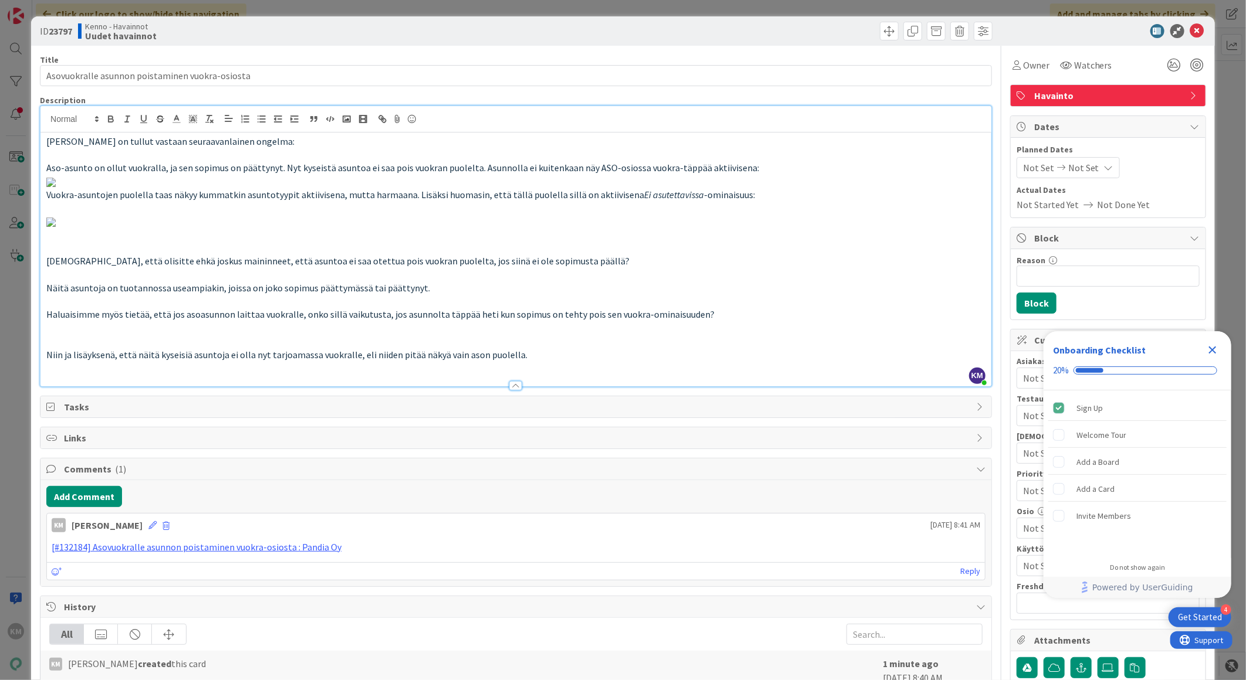
click at [1216, 352] on icon "Close Checklist" at bounding box center [1212, 350] width 14 height 14
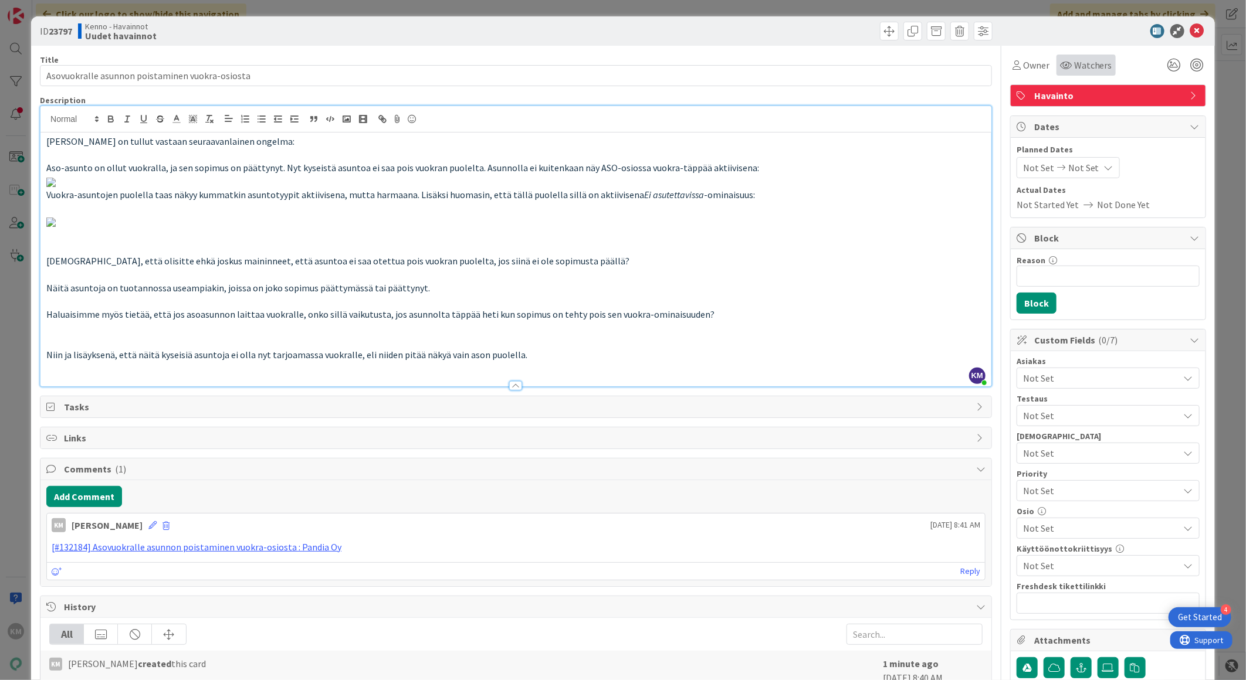
click at [1091, 63] on span "Watchers" at bounding box center [1093, 65] width 38 height 14
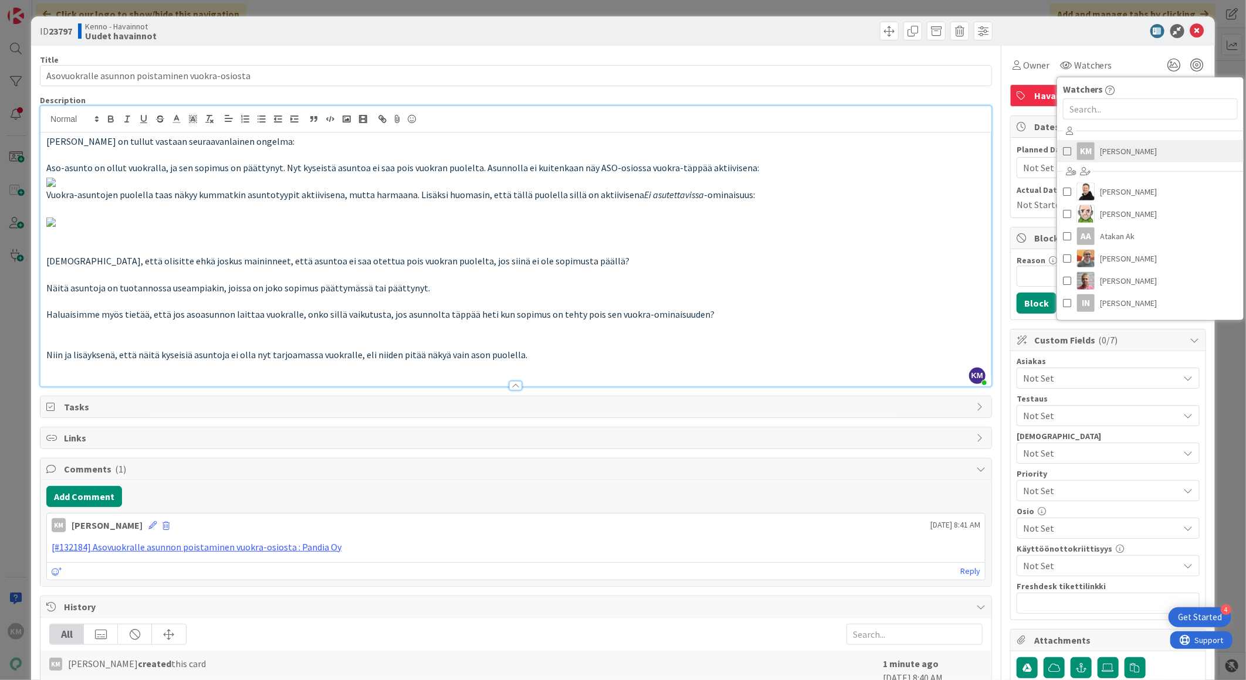
click at [1100, 154] on span "[PERSON_NAME]" at bounding box center [1128, 151] width 57 height 18
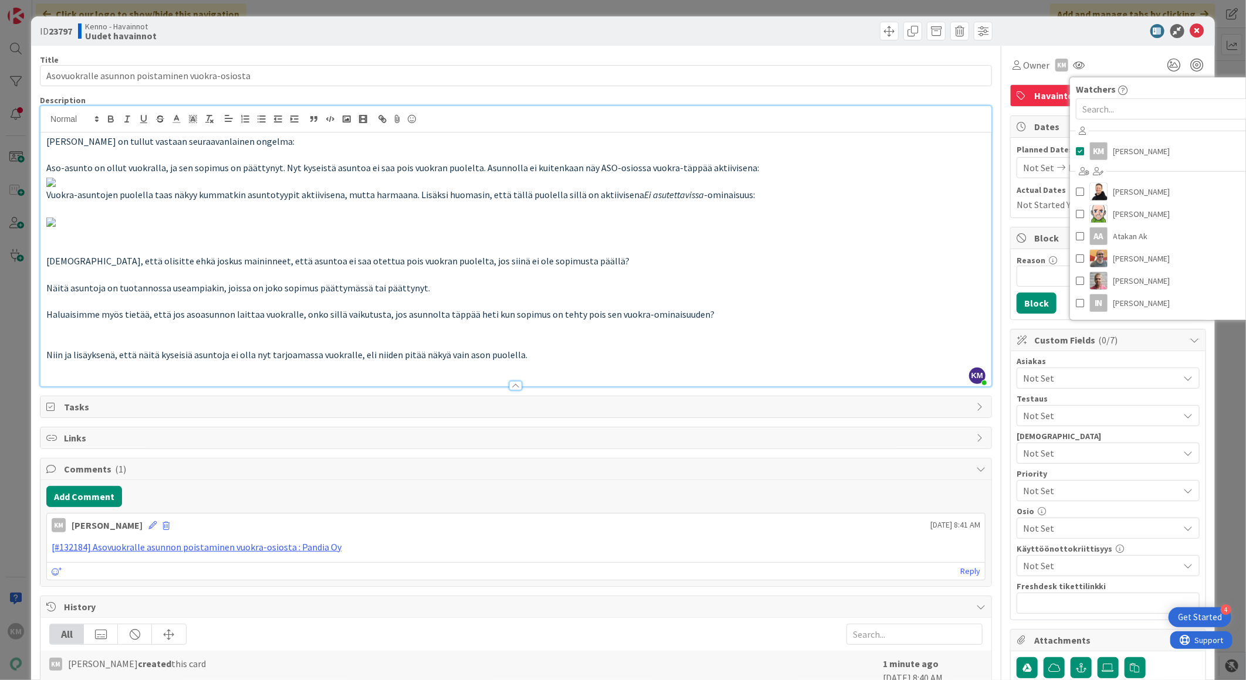
click at [1094, 43] on div "ID 23797 Kenno - Havainnot Uudet havainnot" at bounding box center [622, 30] width 1183 height 29
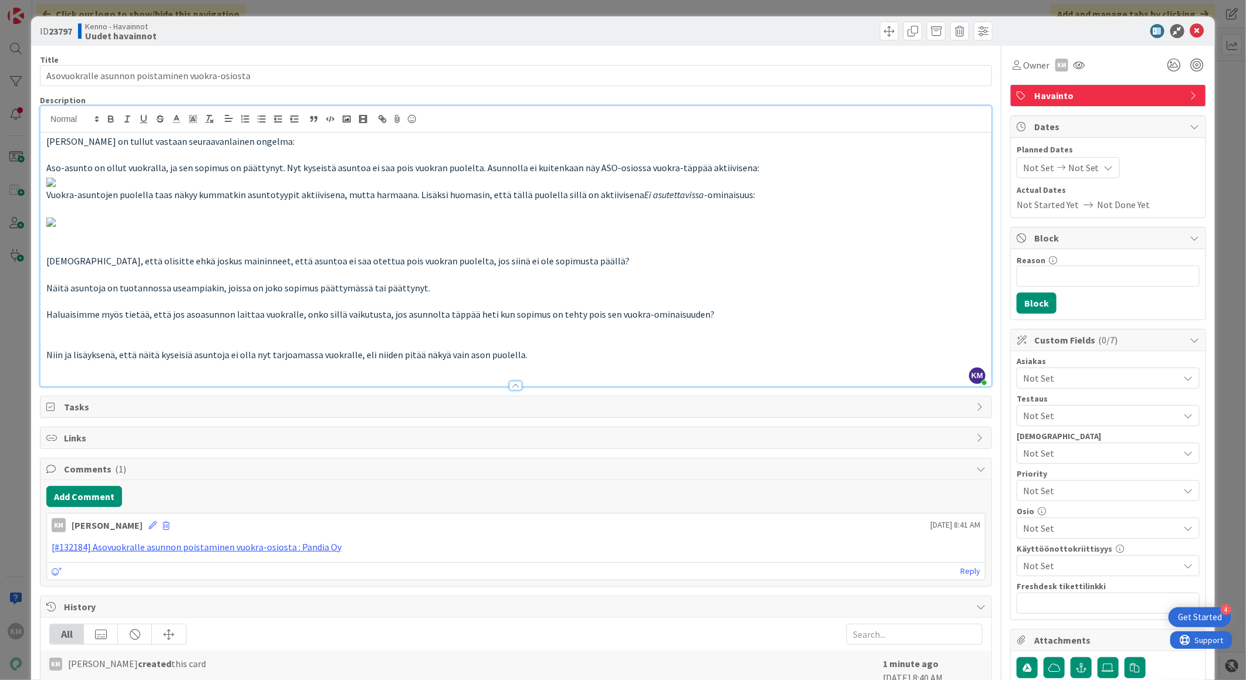
click at [1081, 388] on div "Not Set" at bounding box center [1107, 378] width 183 height 21
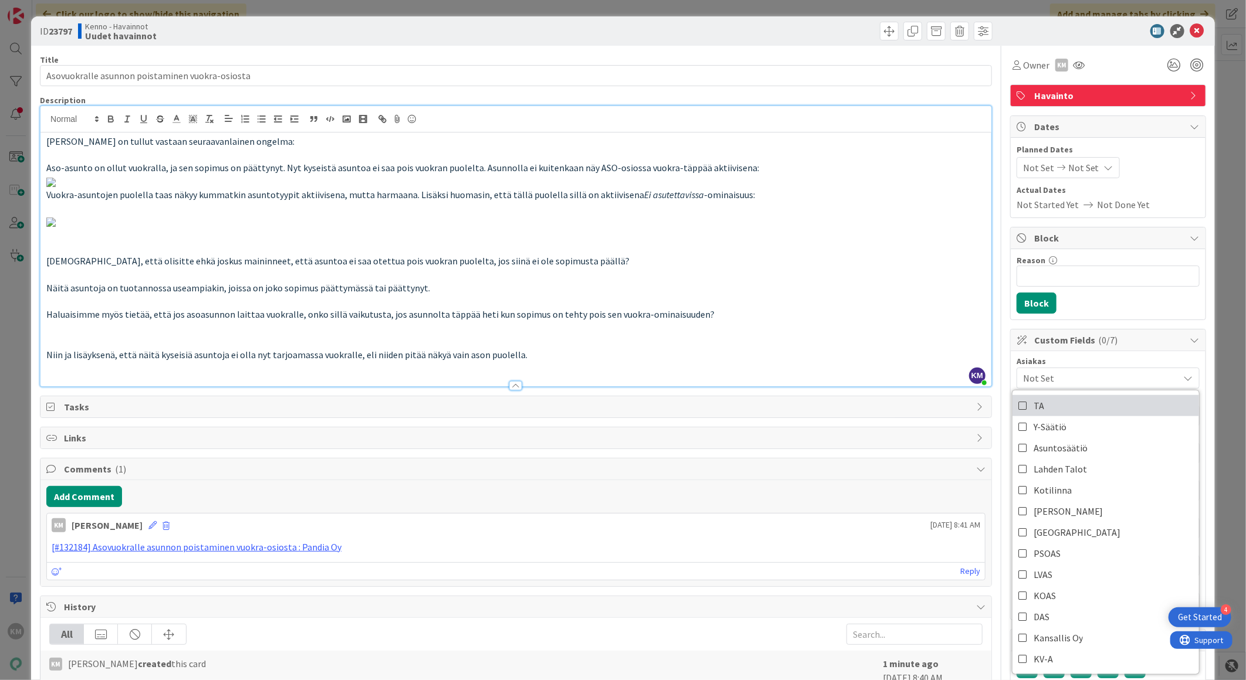
click at [1059, 411] on link "TA" at bounding box center [1105, 405] width 186 height 21
click at [931, 188] on p at bounding box center [515, 181] width 939 height 13
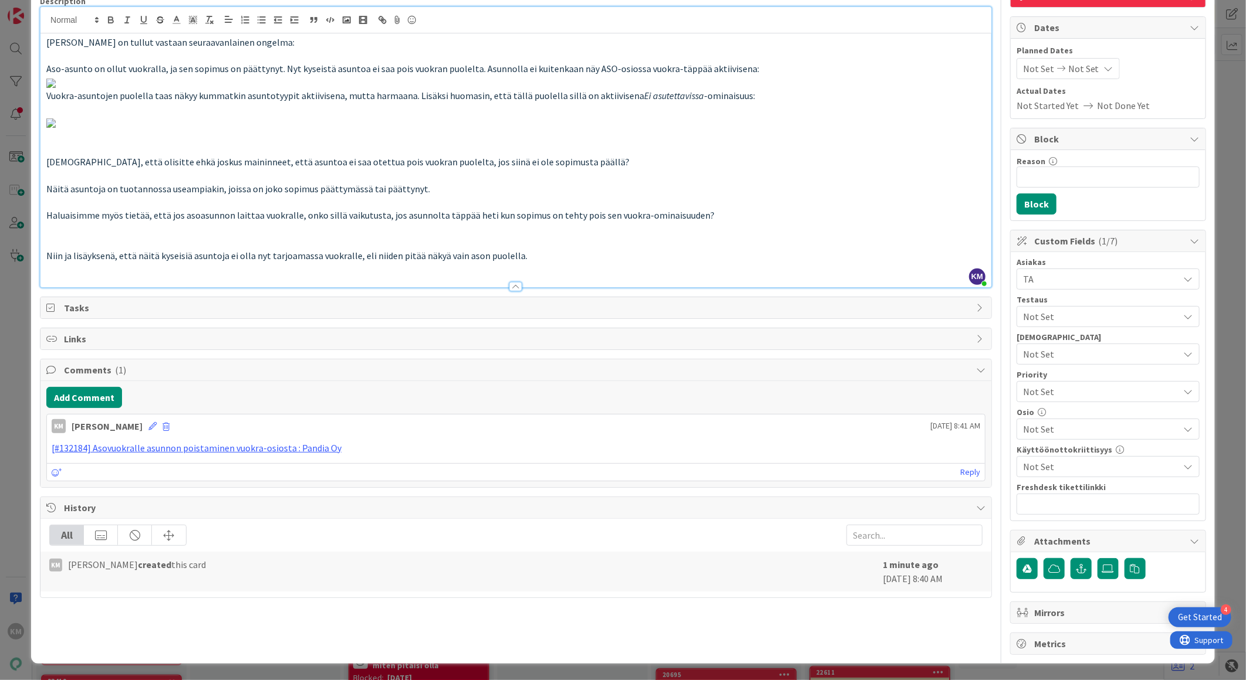
scroll to position [195, 0]
paste input "[URL][DOMAIN_NAME]"
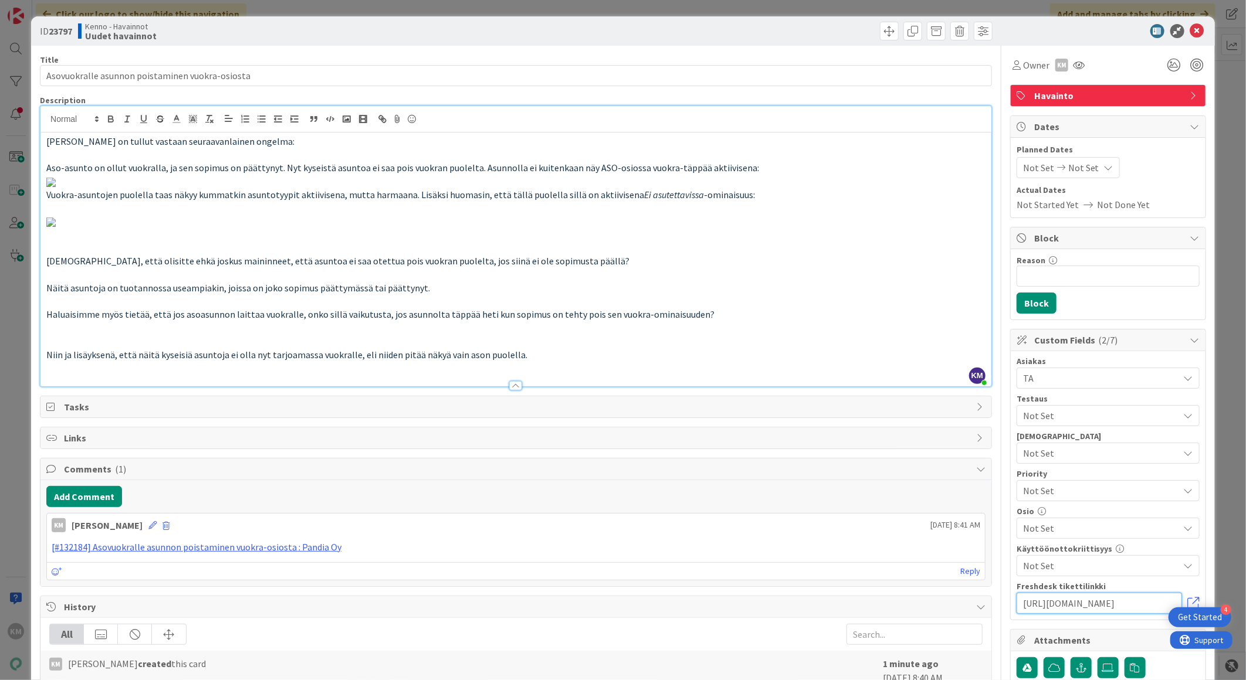
type input "[URL][DOMAIN_NAME]"
click at [63, 31] on b "23797" at bounding box center [60, 31] width 23 height 12
copy b "23797"
click at [1190, 32] on icon at bounding box center [1197, 31] width 14 height 14
